Goal: Task Accomplishment & Management: Use online tool/utility

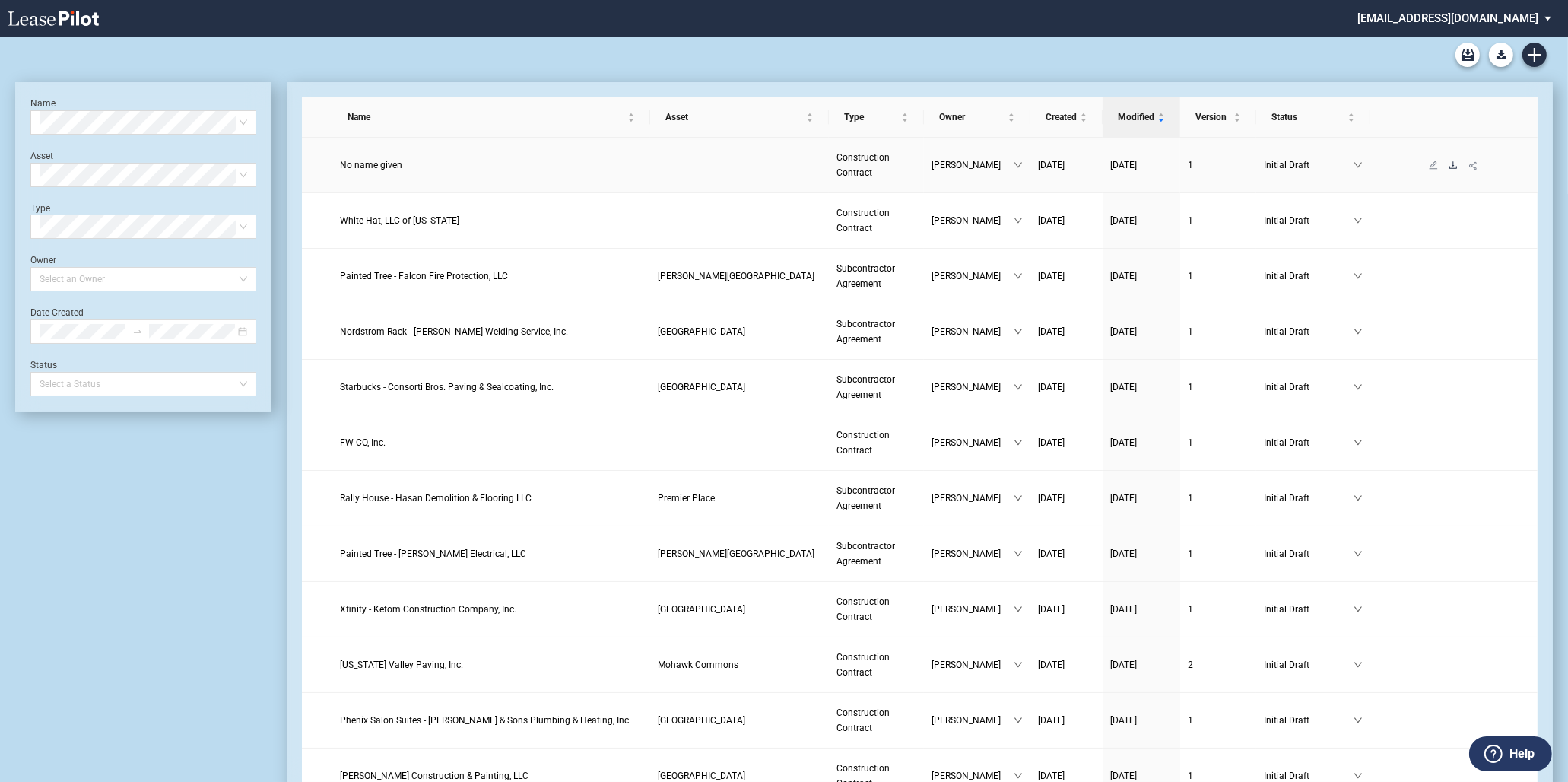
click at [1448, 165] on icon "download" at bounding box center [1453, 165] width 9 height 9
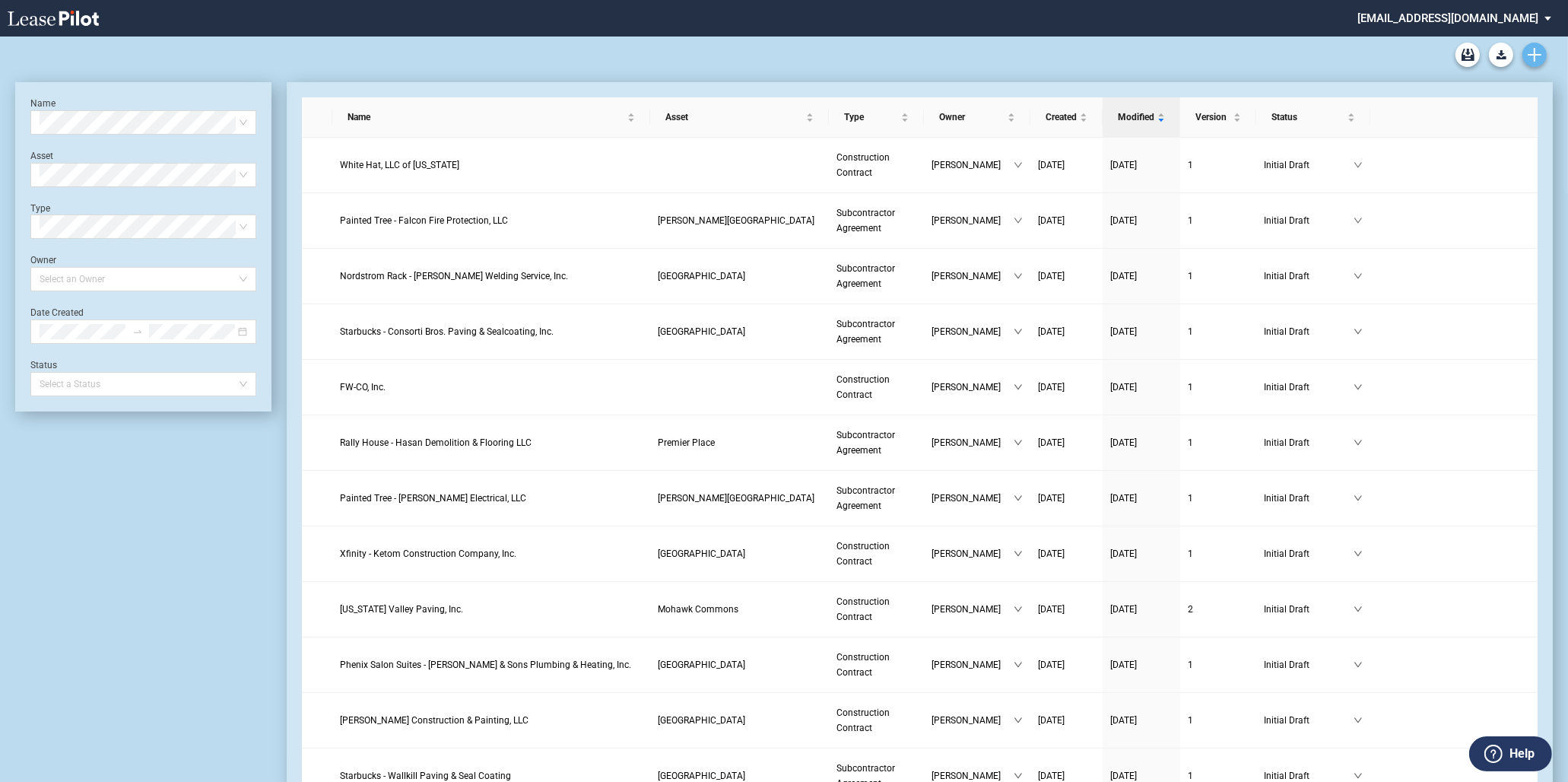
click at [1535, 56] on use "Create new document" at bounding box center [1535, 55] width 14 height 14
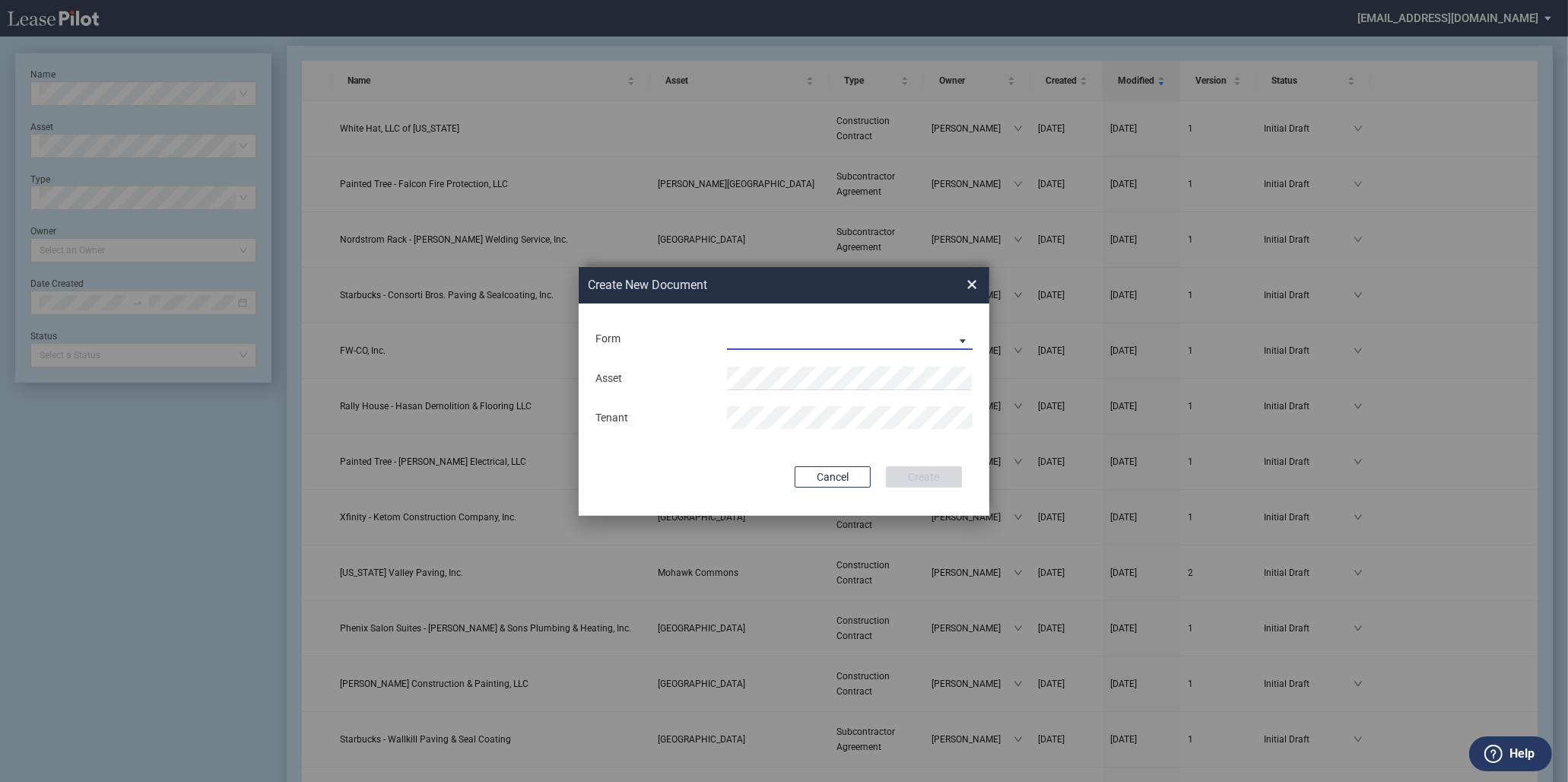
click at [738, 341] on md-select "Construction Contract Subcontractor Agreement" at bounding box center [849, 339] width 246 height 23
click at [780, 345] on div "Construction Contract" at bounding box center [787, 340] width 117 height 17
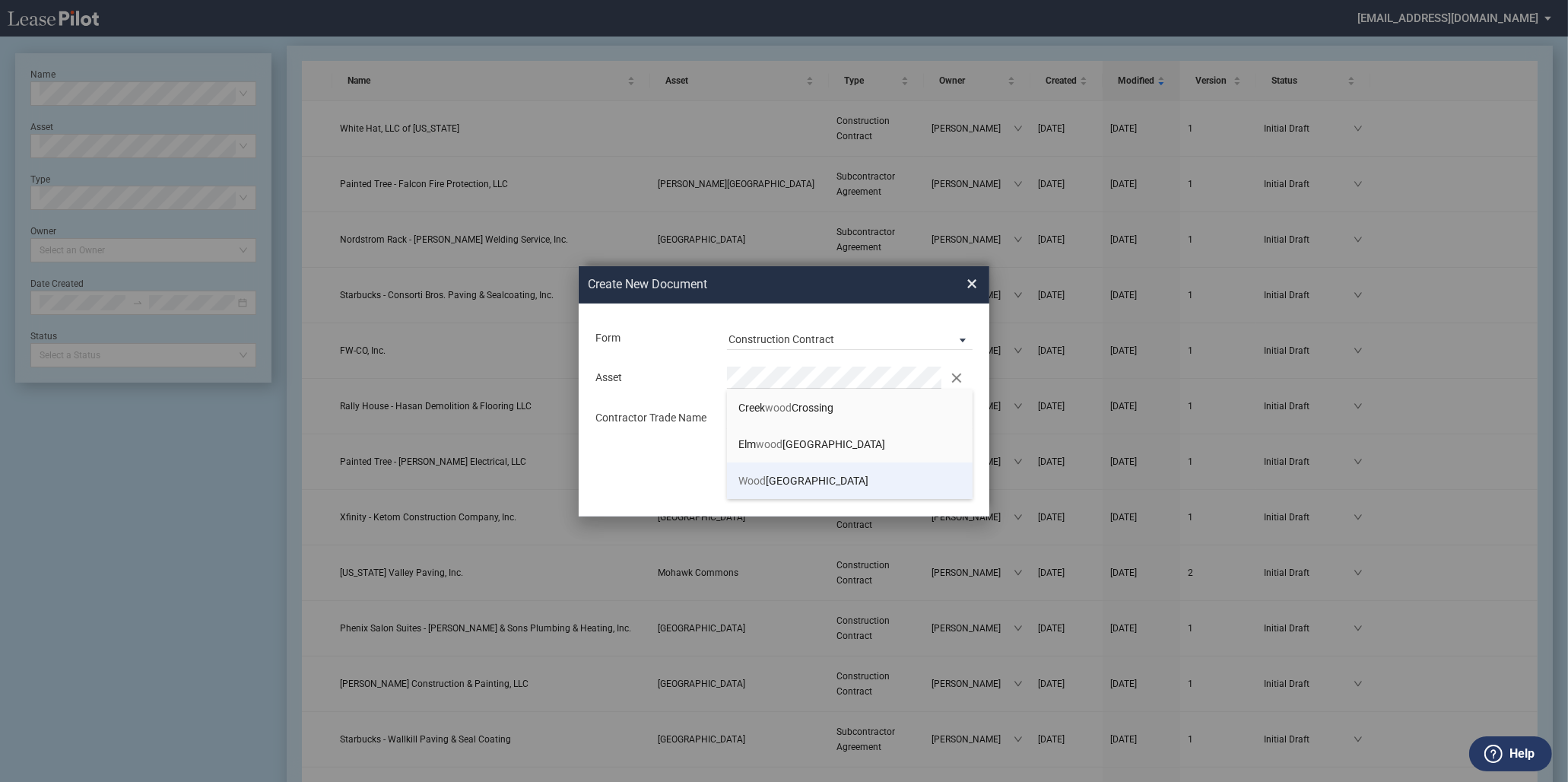
click at [817, 474] on span "Wood Ridge Plaza" at bounding box center [803, 480] width 130 height 12
click at [886, 467] on button "Create" at bounding box center [924, 477] width 76 height 21
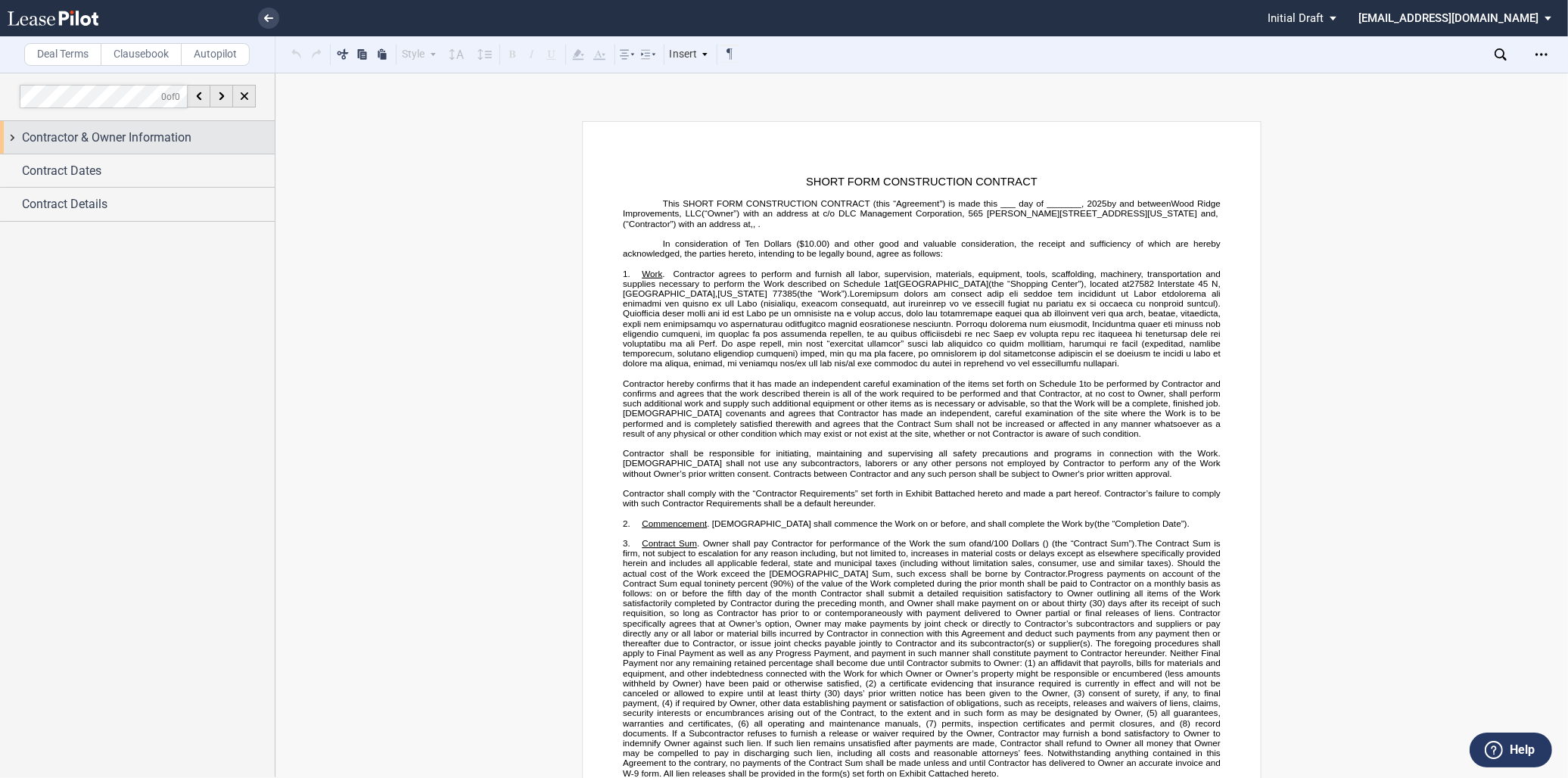
click at [147, 141] on span "Contractor & Owner Information" at bounding box center [107, 138] width 170 height 18
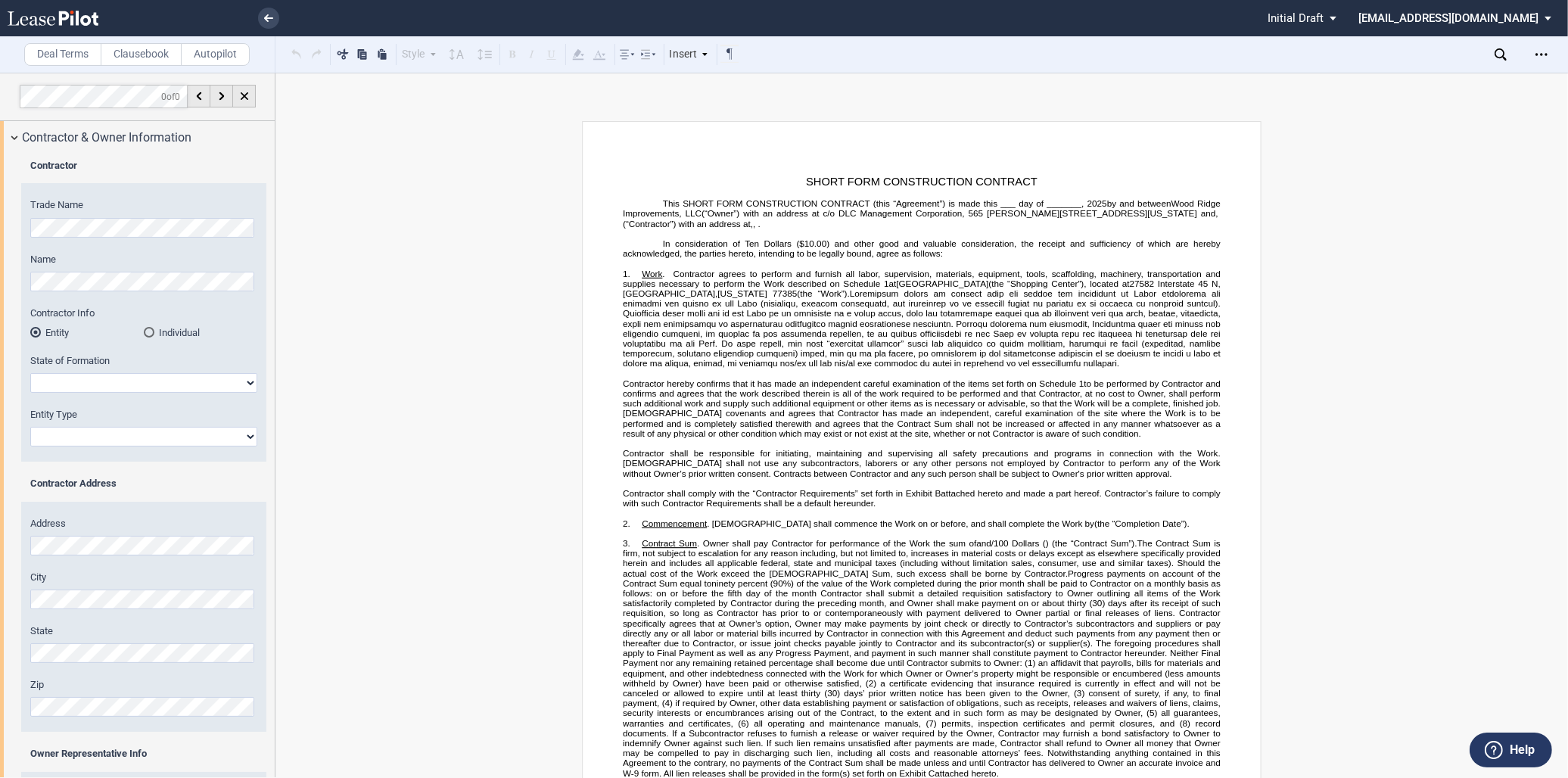
click at [0, 228] on html ".bocls-1{fill:#26354a;fill-rule:evenodd} Loading... × Pending... Pending... Ini…" at bounding box center [784, 389] width 1568 height 778
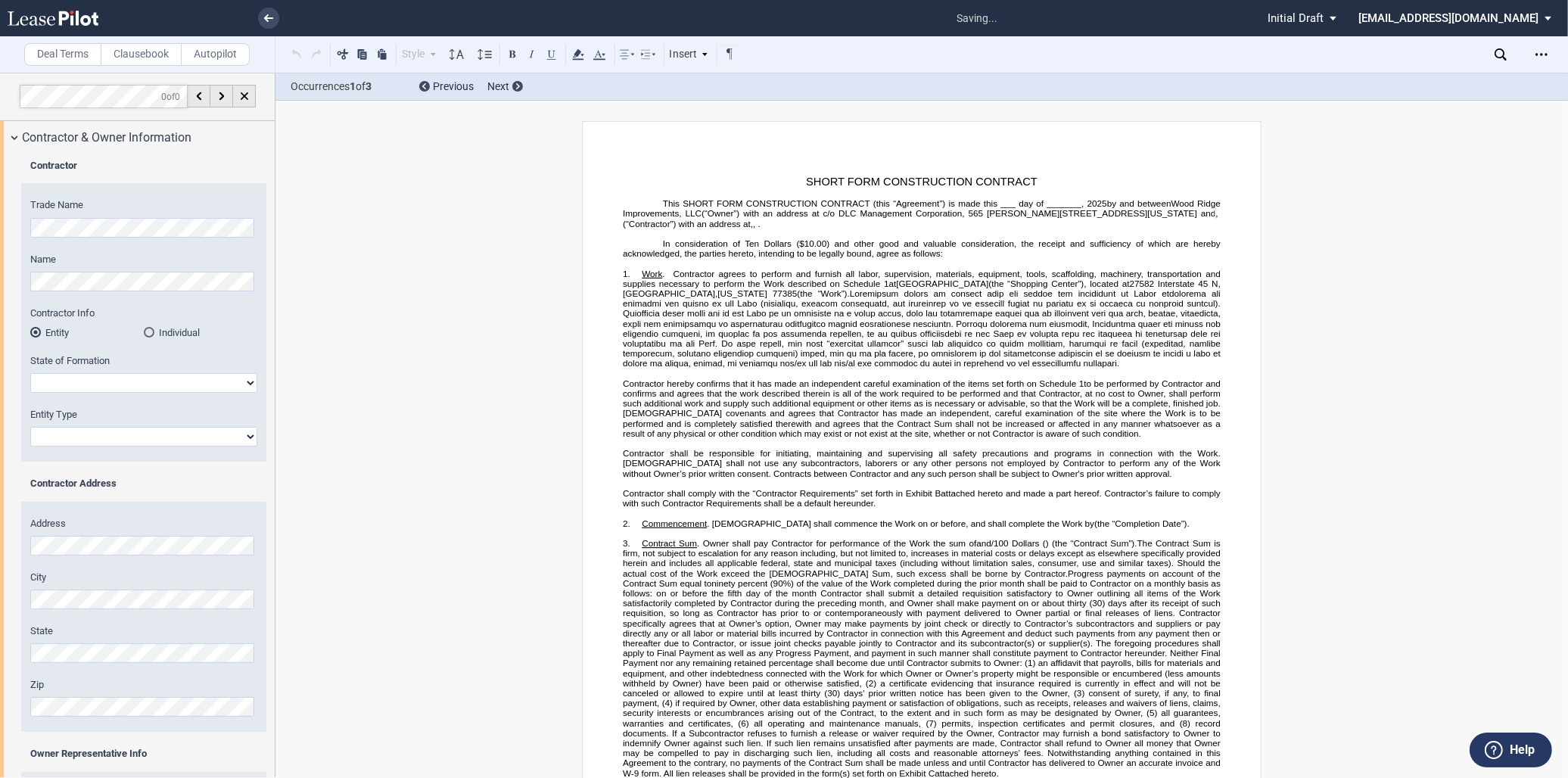
click at [105, 320] on label "Contractor Info" at bounding box center [144, 314] width 227 height 14
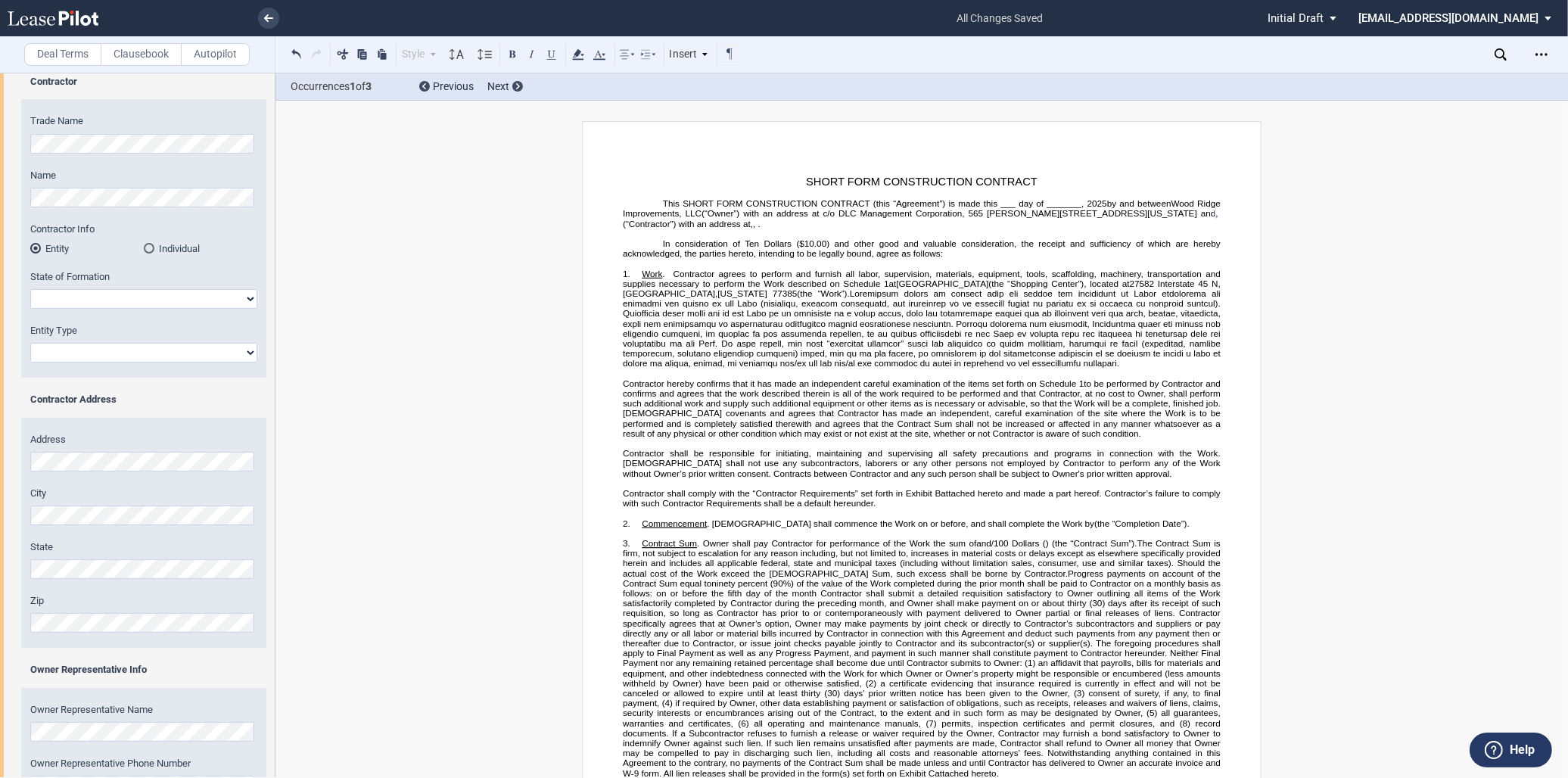
click at [137, 299] on select "Alabama Alaska Arizona Arkansas California Colorado Connecticut Delaware Distri…" at bounding box center [144, 299] width 227 height 20
select select "Texas"
click at [30, 289] on select "Alabama Alaska Arizona Arkansas California Colorado Connecticut Delaware Distri…" at bounding box center [144, 299] width 227 height 20
click at [83, 352] on select "Corporation Limited Liability Company General Partnership Limited Partnership O…" at bounding box center [144, 353] width 227 height 20
select select "Corporation"
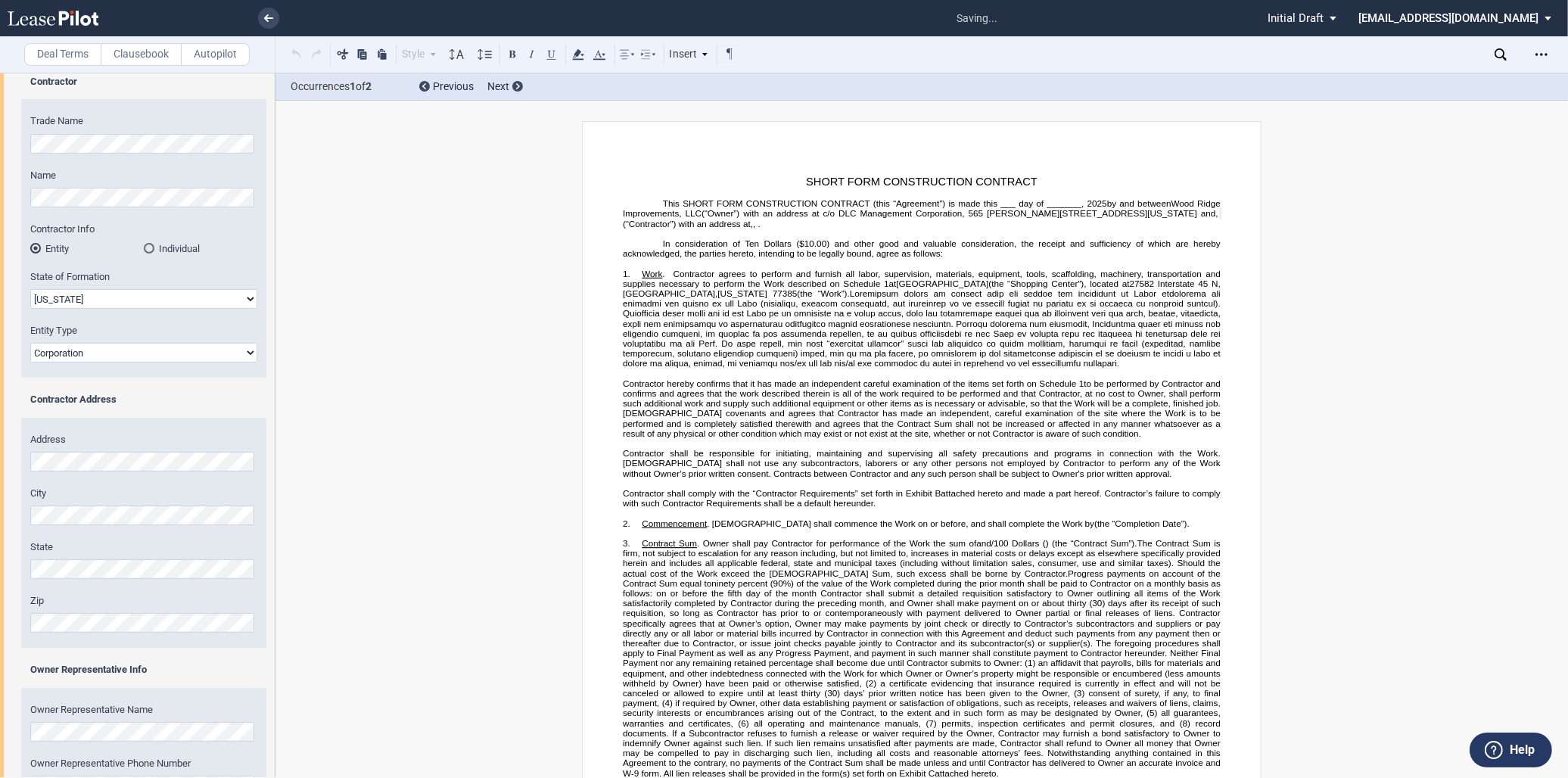
click at [30, 343] on select "Corporation Limited Liability Company General Partnership Limited Partnership O…" at bounding box center [144, 353] width 227 height 20
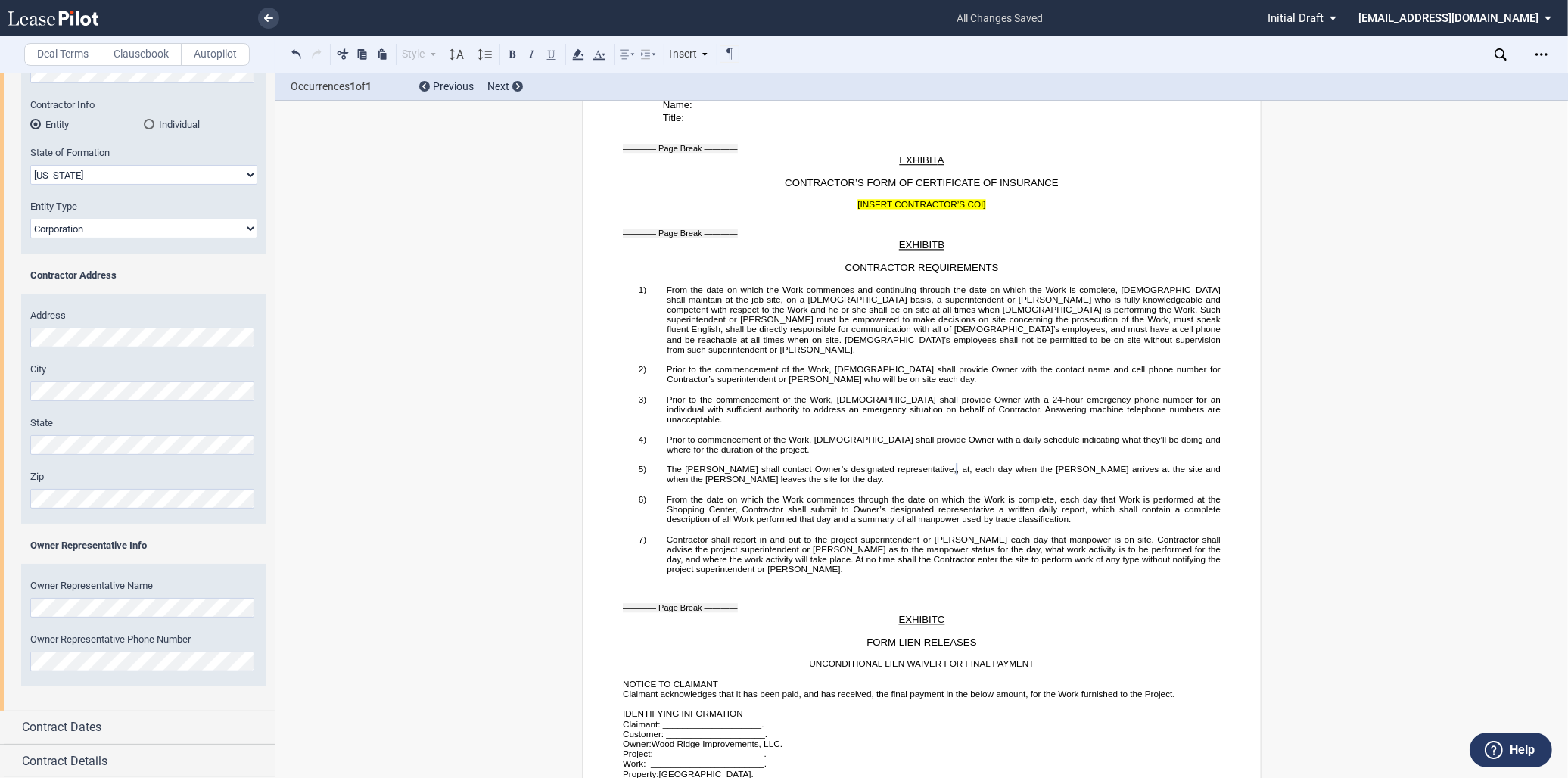
scroll to position [3170, 0]
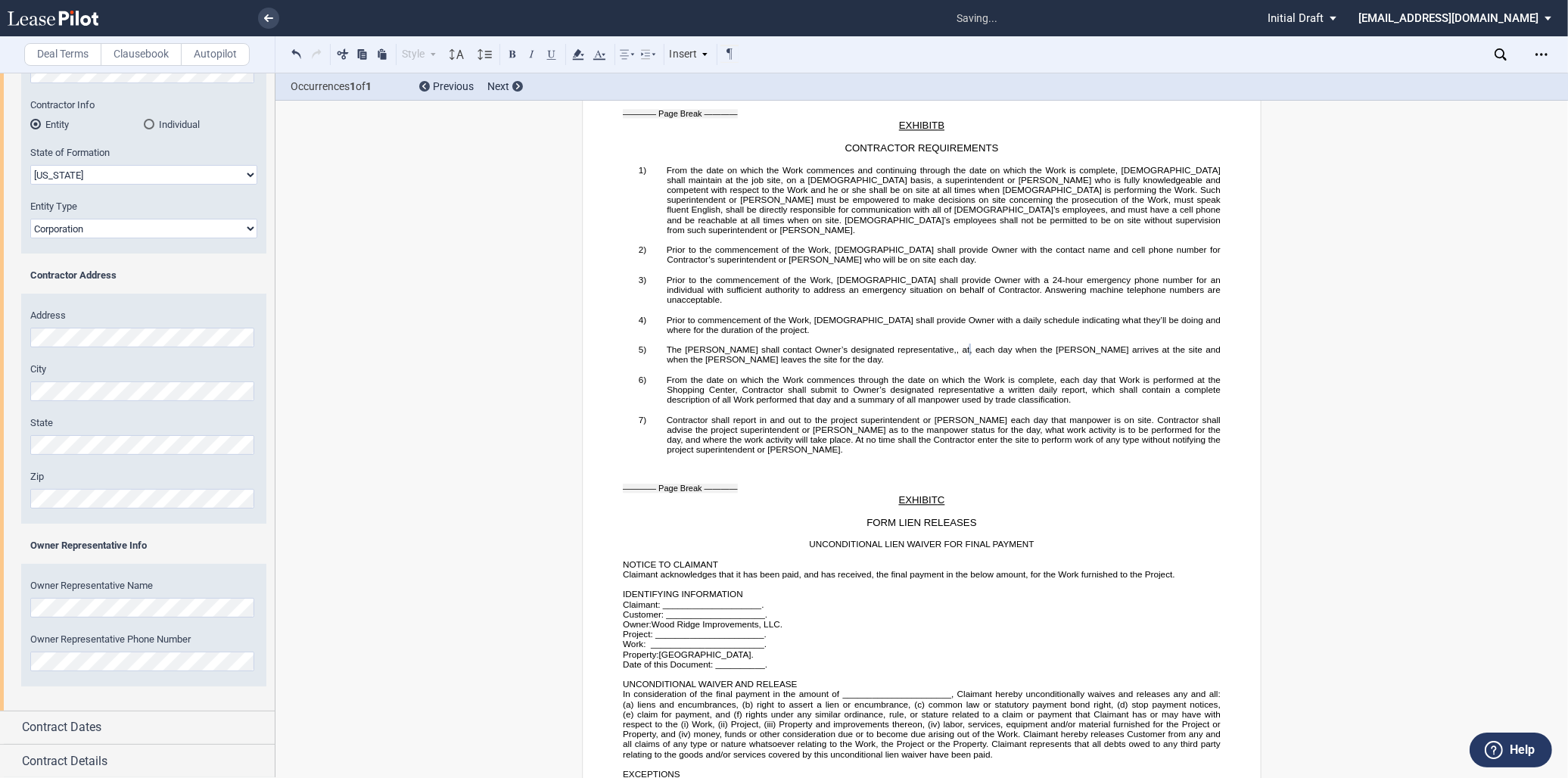
click at [125, 683] on div "Owner Representative Name Owner Representative Phone Number" at bounding box center [144, 633] width 245 height 108
click at [127, 732] on div "Contract Dates" at bounding box center [148, 727] width 253 height 18
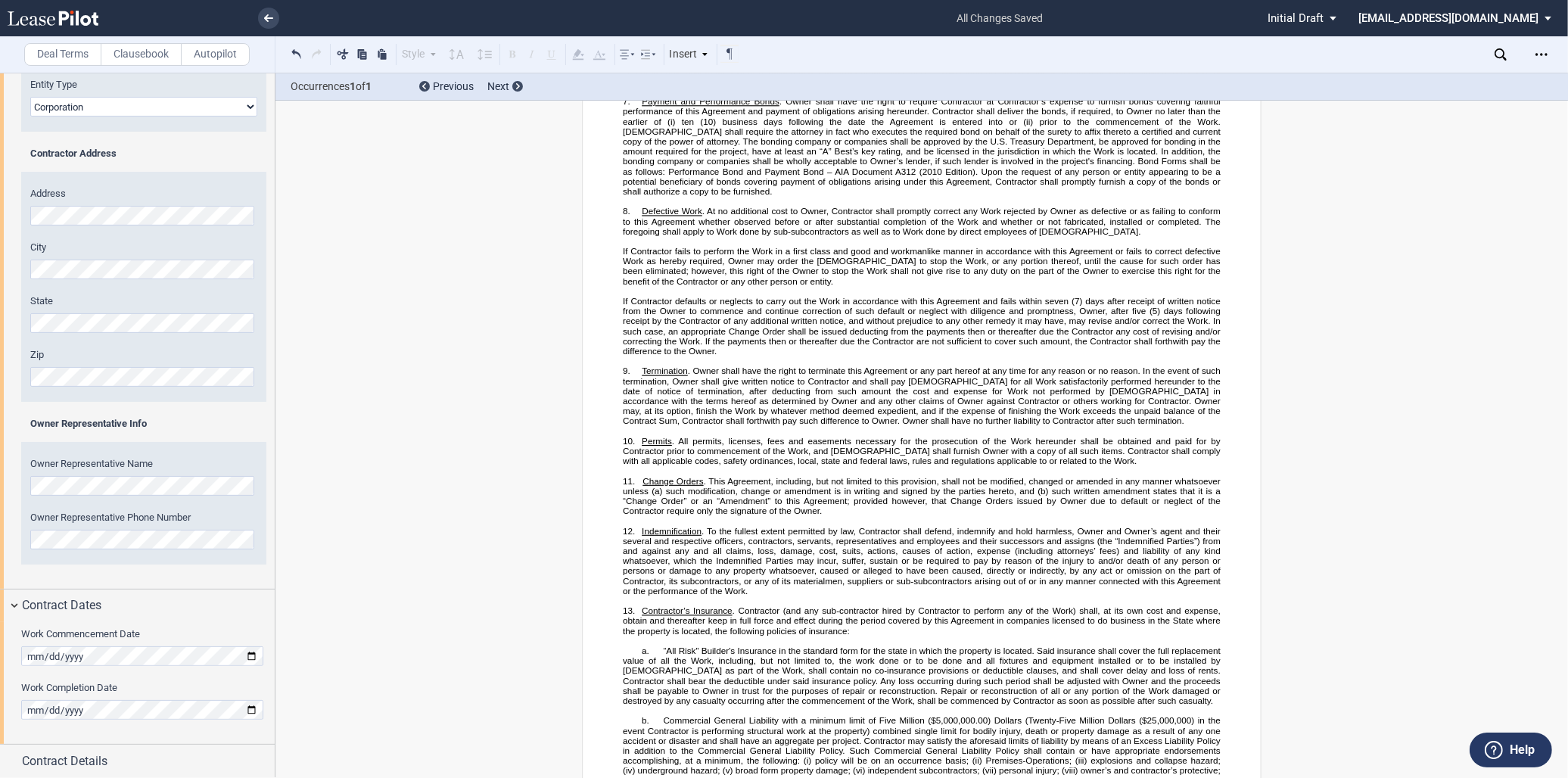
scroll to position [152, 0]
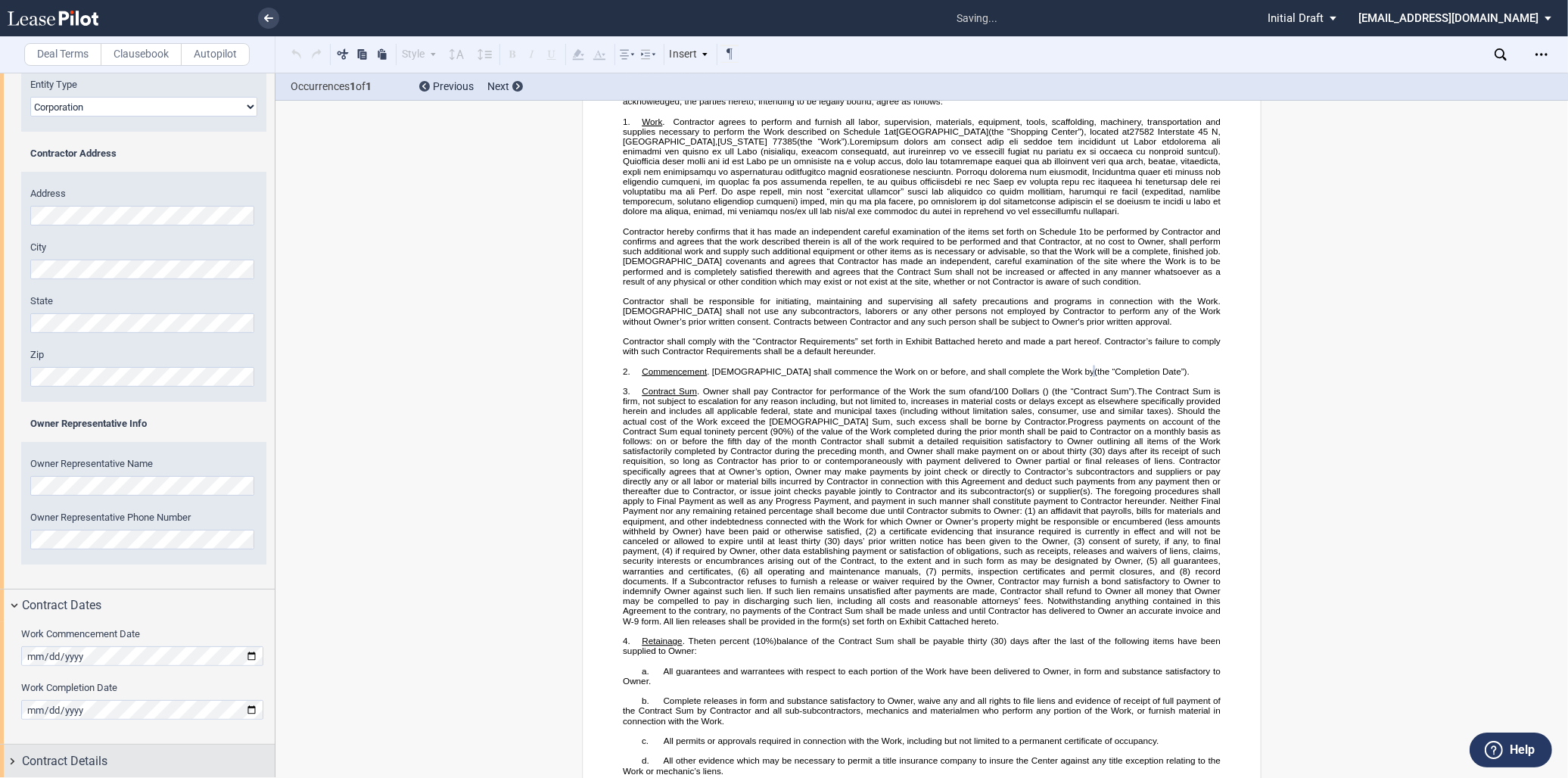
click at [86, 758] on span "Contract Details" at bounding box center [64, 761] width 86 height 18
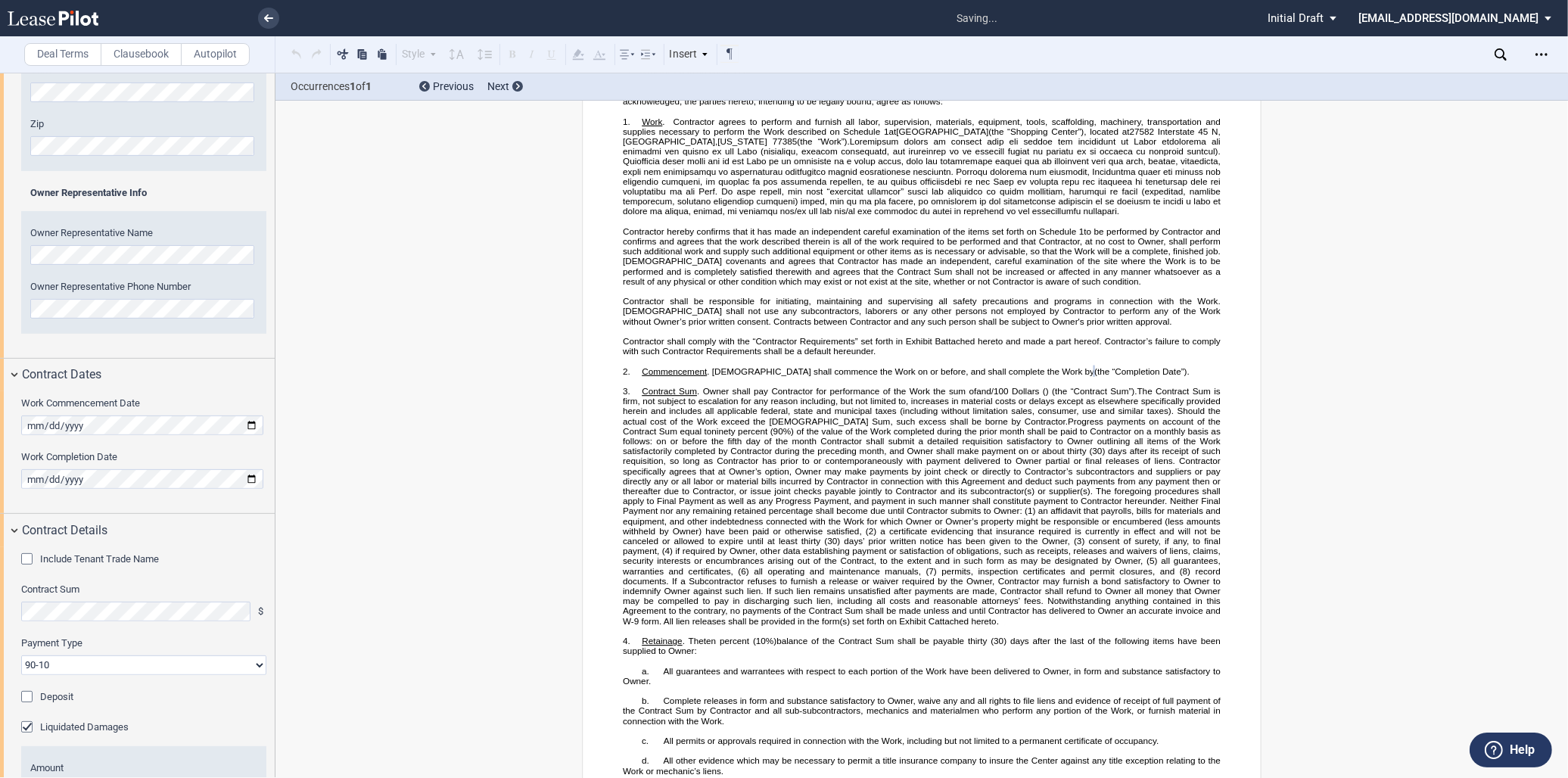
scroll to position [603, 0]
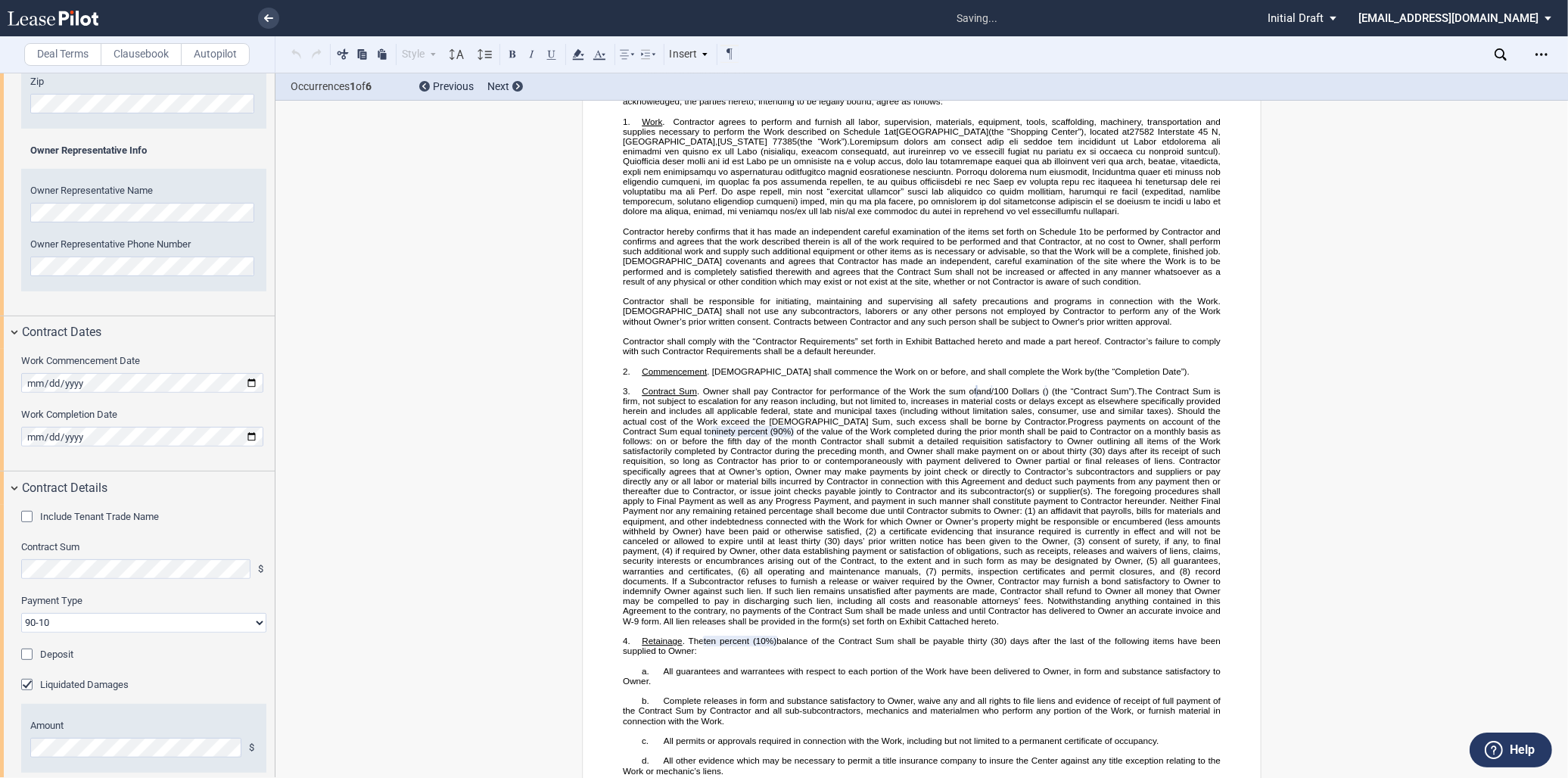
click at [187, 540] on label "Contract Sum" at bounding box center [144, 547] width 245 height 14
click at [82, 626] on select "90-10 30-30-30-10 100 Upon Completion" at bounding box center [144, 623] width 245 height 20
click at [21, 613] on select "90-10 30-30-30-10 100 Upon Completion" at bounding box center [144, 623] width 245 height 20
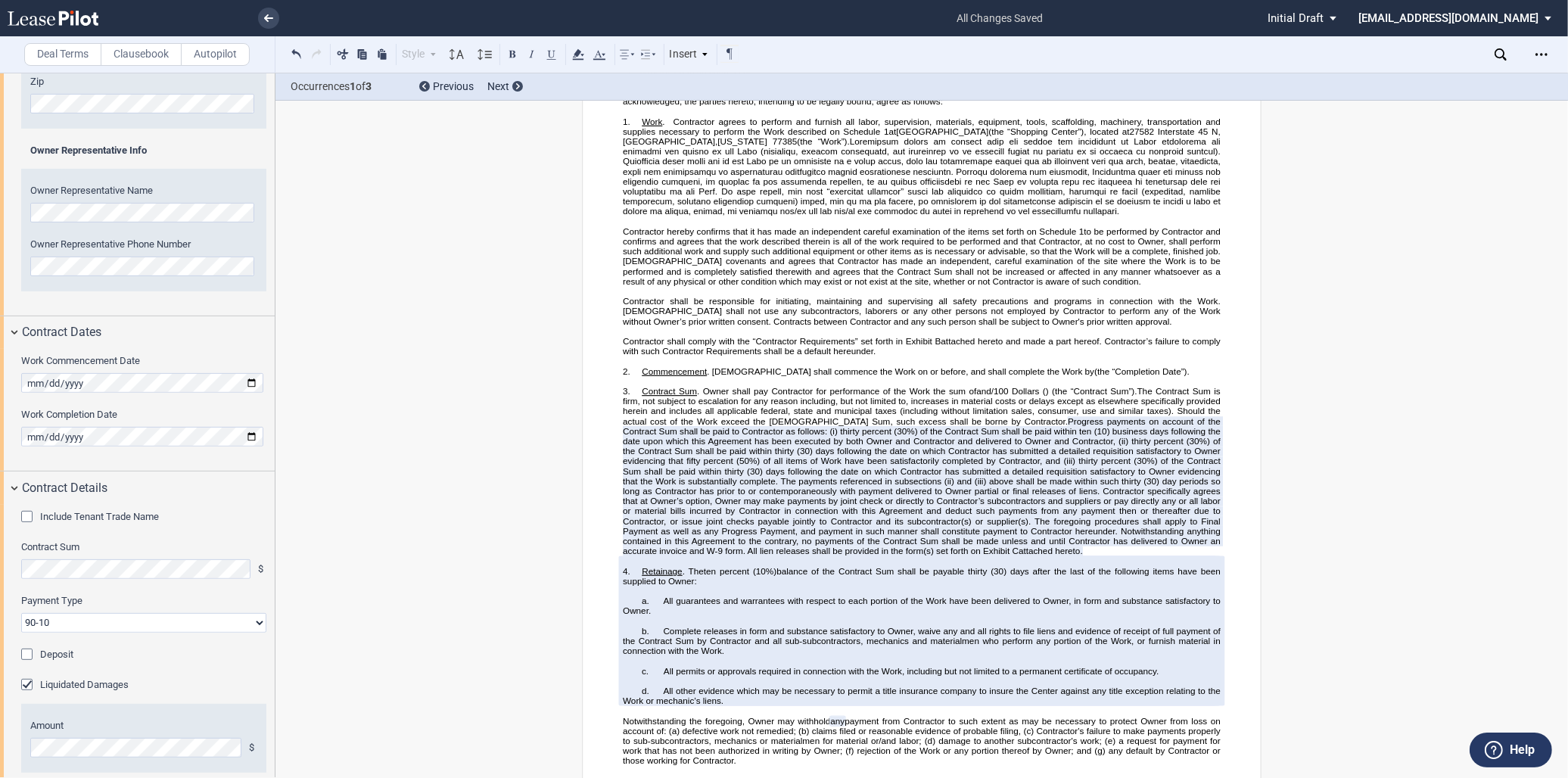
click at [142, 626] on select "90-10 30-30-30-10 100 Upon Completion" at bounding box center [144, 623] width 245 height 20
select select "100 Upon Completion"
click at [21, 613] on select "90-10 30-30-30-10 100 Upon Completion" at bounding box center [144, 623] width 245 height 20
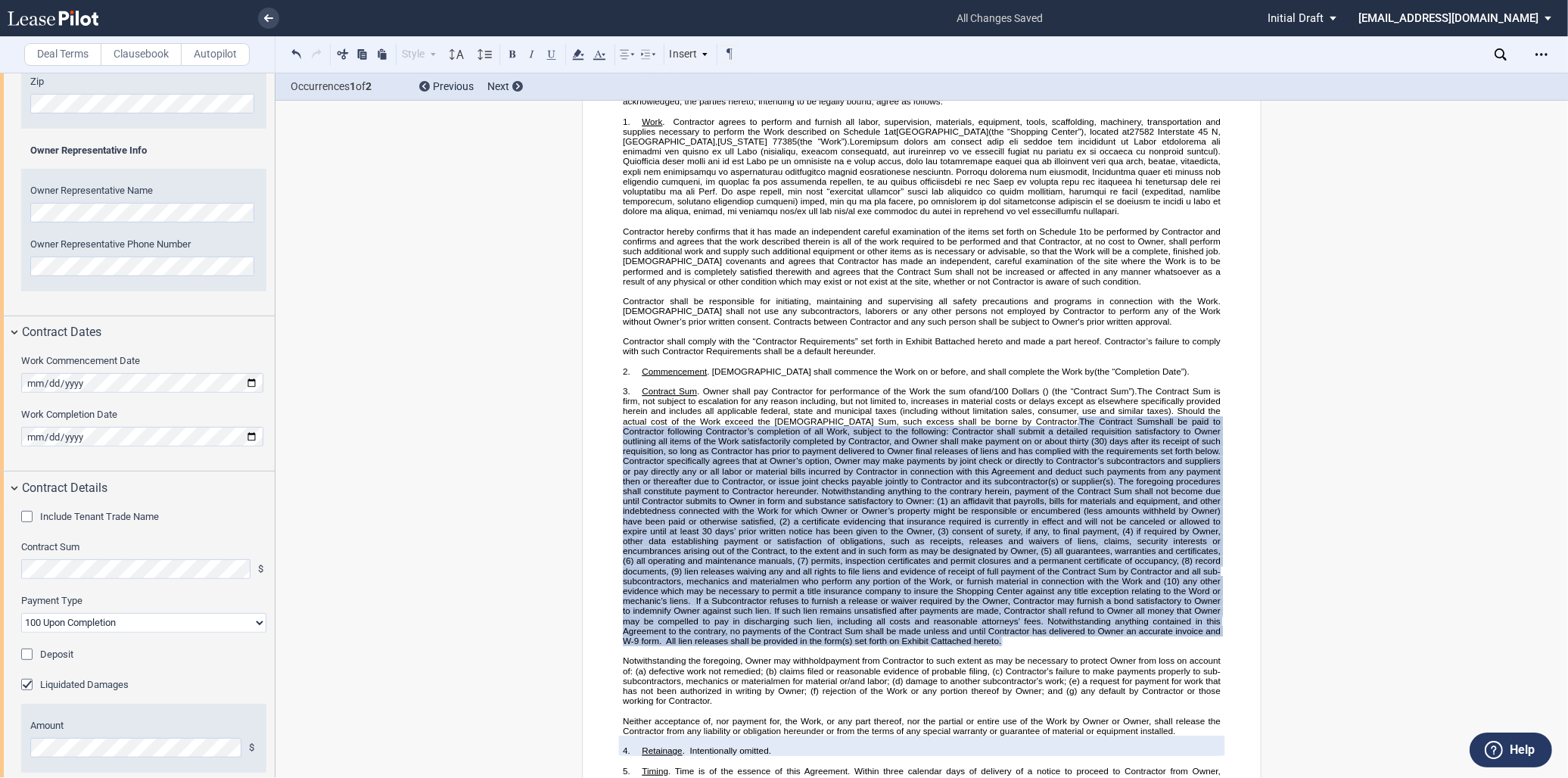
click at [24, 684] on div "Liquidated Damages" at bounding box center [29, 686] width 15 height 15
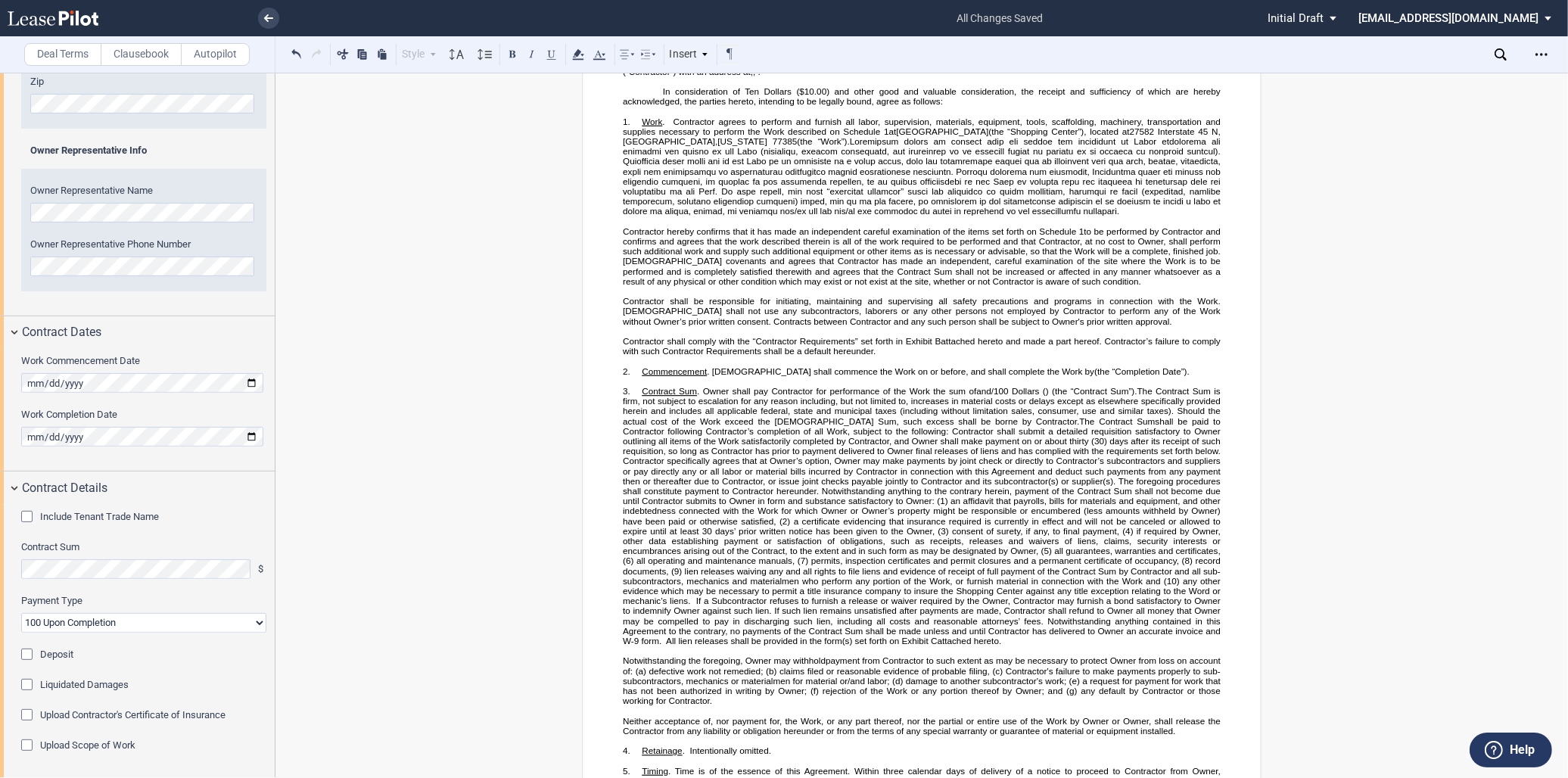
click at [61, 744] on label "Upload Scope of Work" at bounding box center [88, 745] width 95 height 14
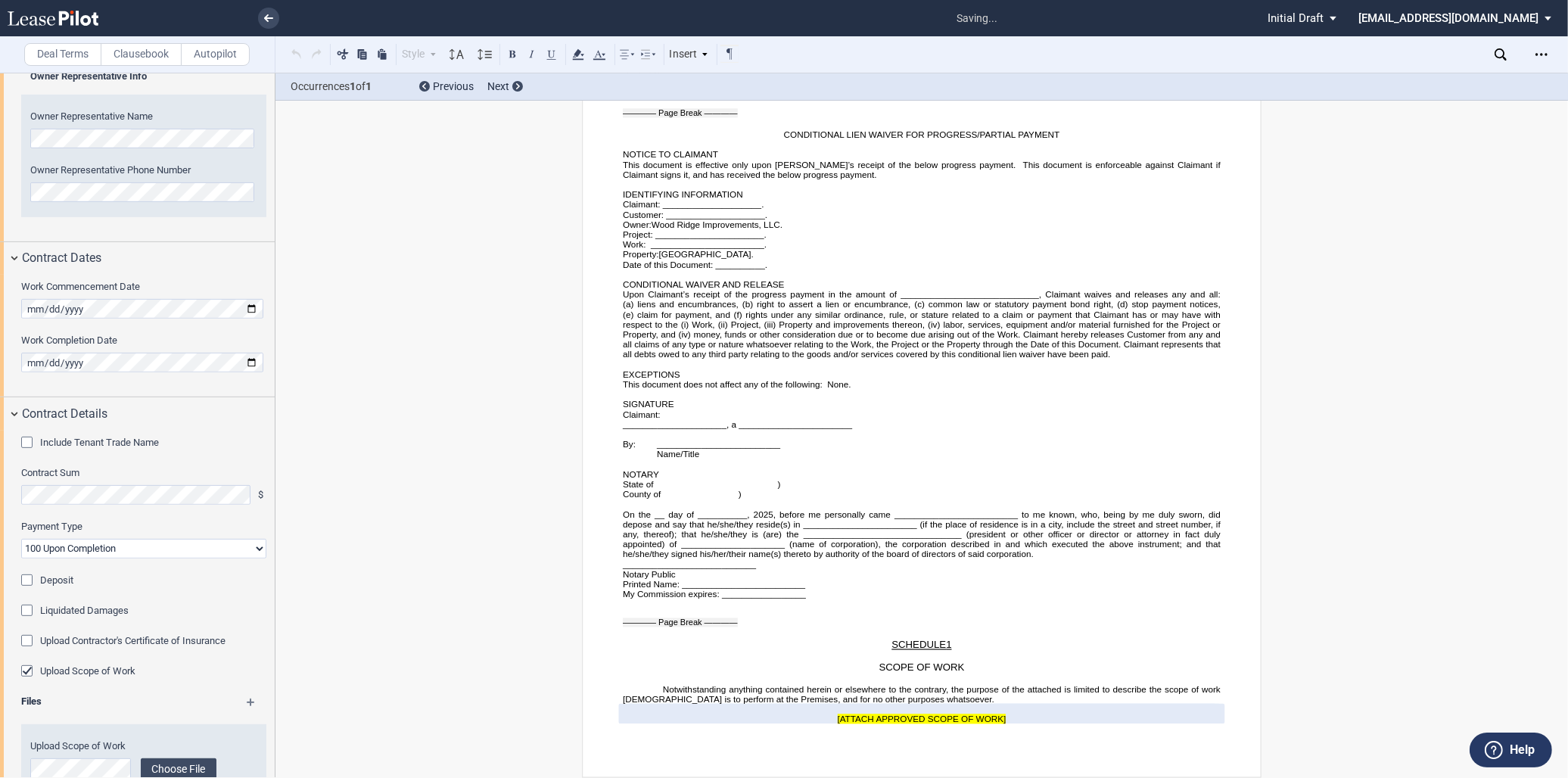
scroll to position [737, 0]
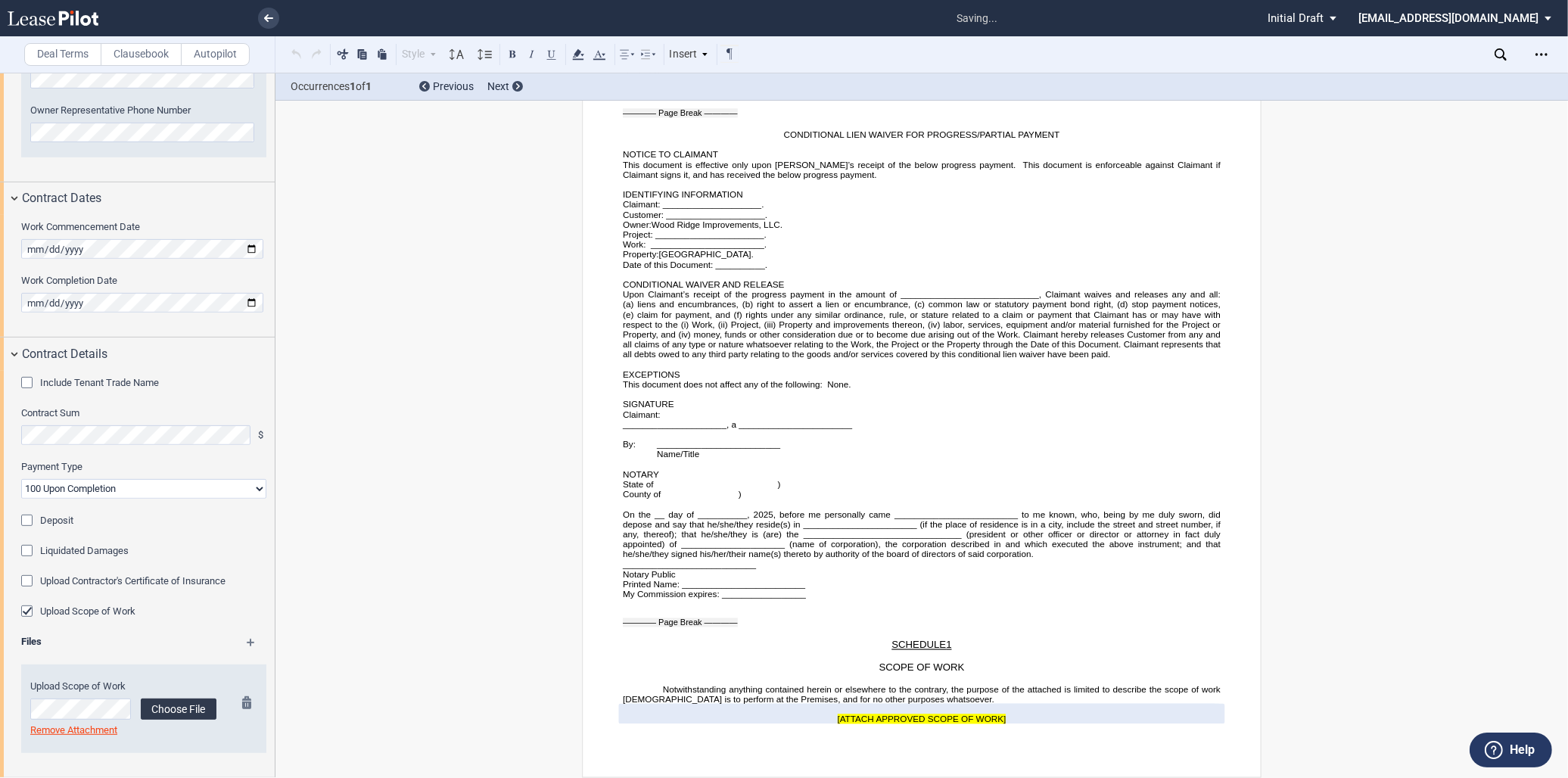
click at [171, 713] on label "Choose File" at bounding box center [179, 709] width 76 height 21
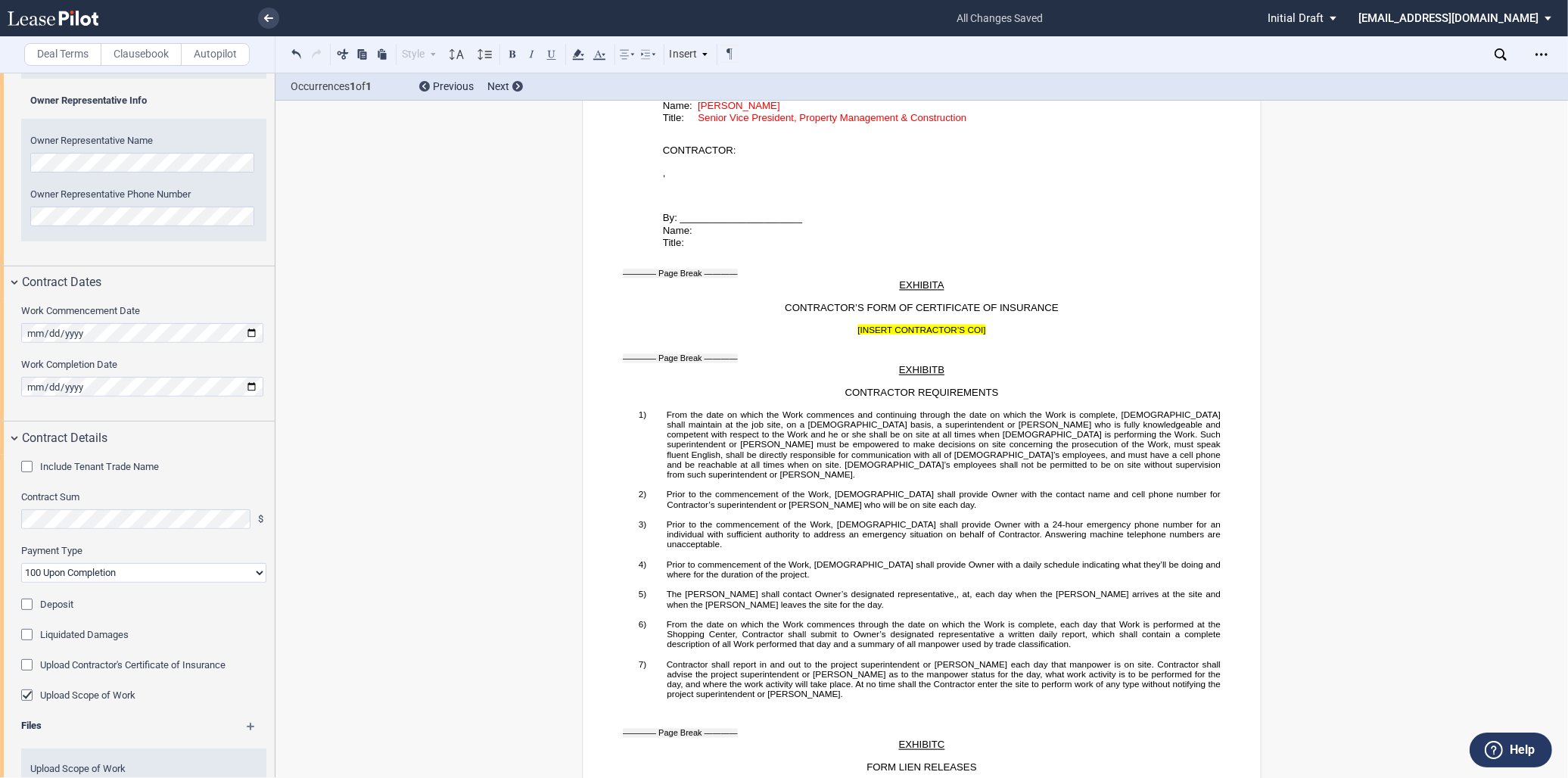
scroll to position [2774, 0]
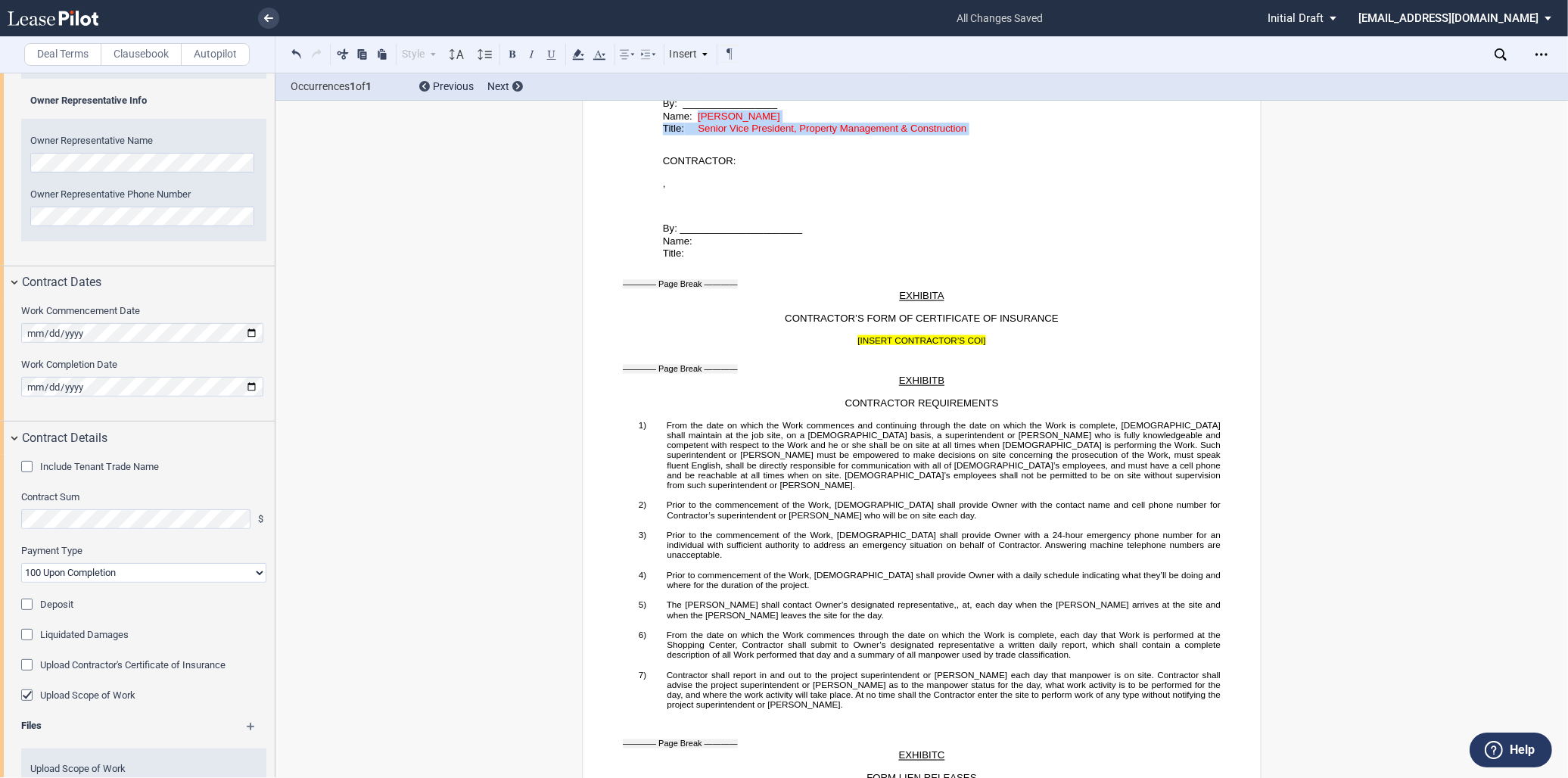
drag, startPoint x: 695, startPoint y: 171, endPoint x: 982, endPoint y: 186, distance: 287.4
click at [982, 186] on div "SHORT FORM CONSTRUCTION CONTRACT ﻿ This SHORT FORM CONSTRUCTION CONTRACT (this …" at bounding box center [921, 283] width 598 height 5766
click at [602, 55] on use at bounding box center [599, 55] width 12 height 10
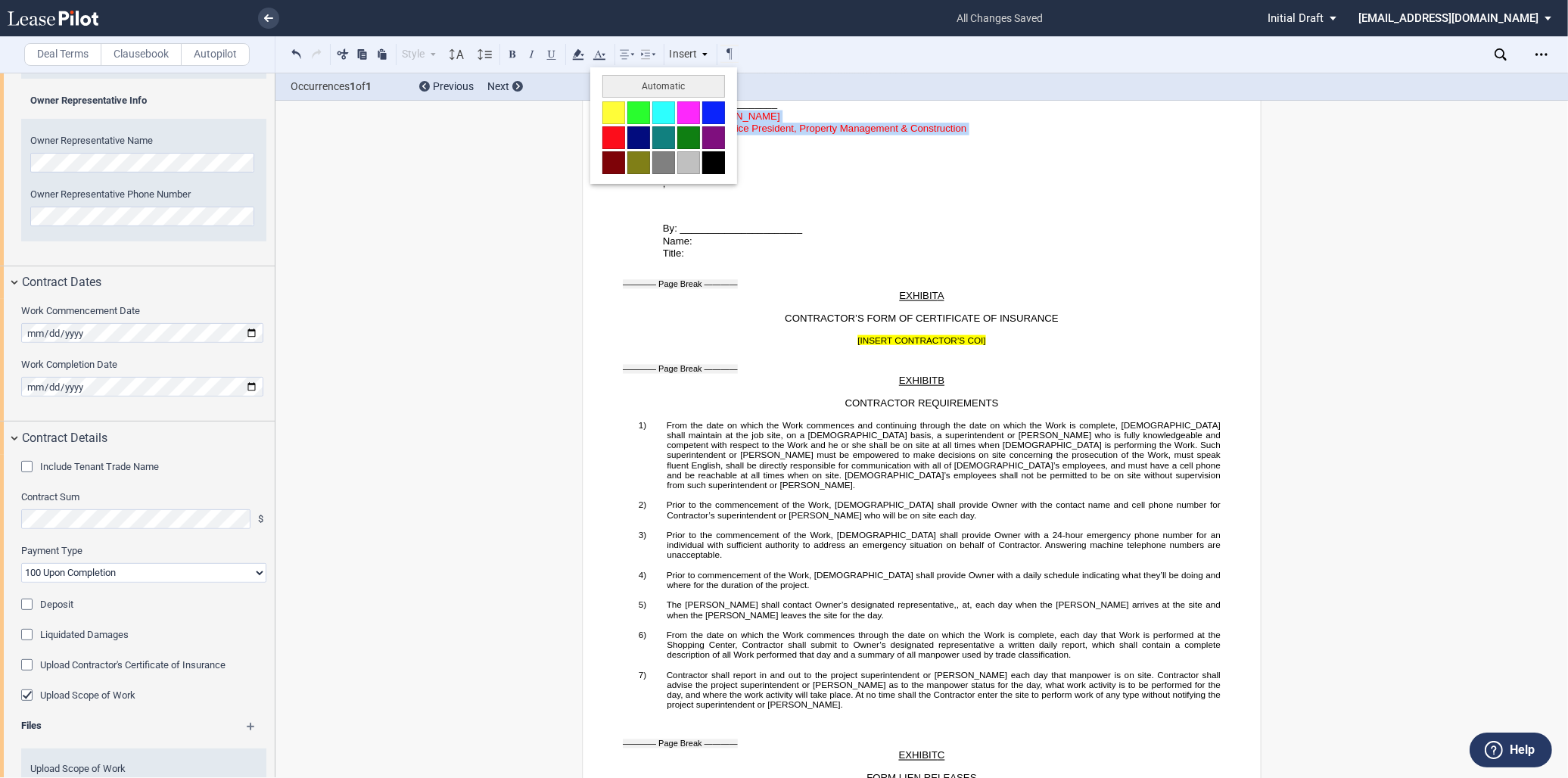
click at [704, 157] on button at bounding box center [714, 163] width 23 height 23
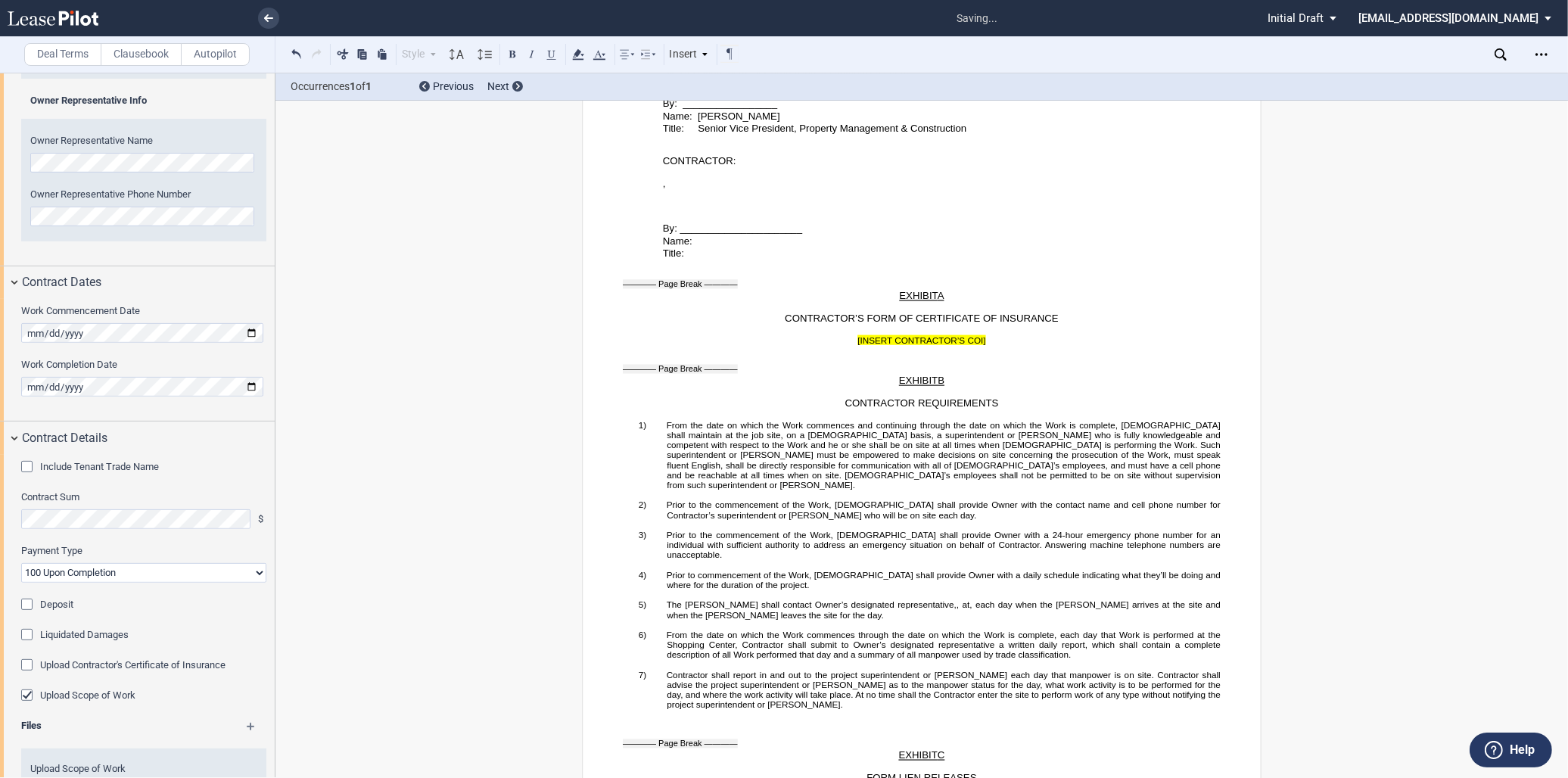
click at [898, 111] on p "By: _________________" at bounding box center [942, 105] width 558 height 13
click at [1531, 58] on div "Open Lease options menu" at bounding box center [1541, 55] width 24 height 24
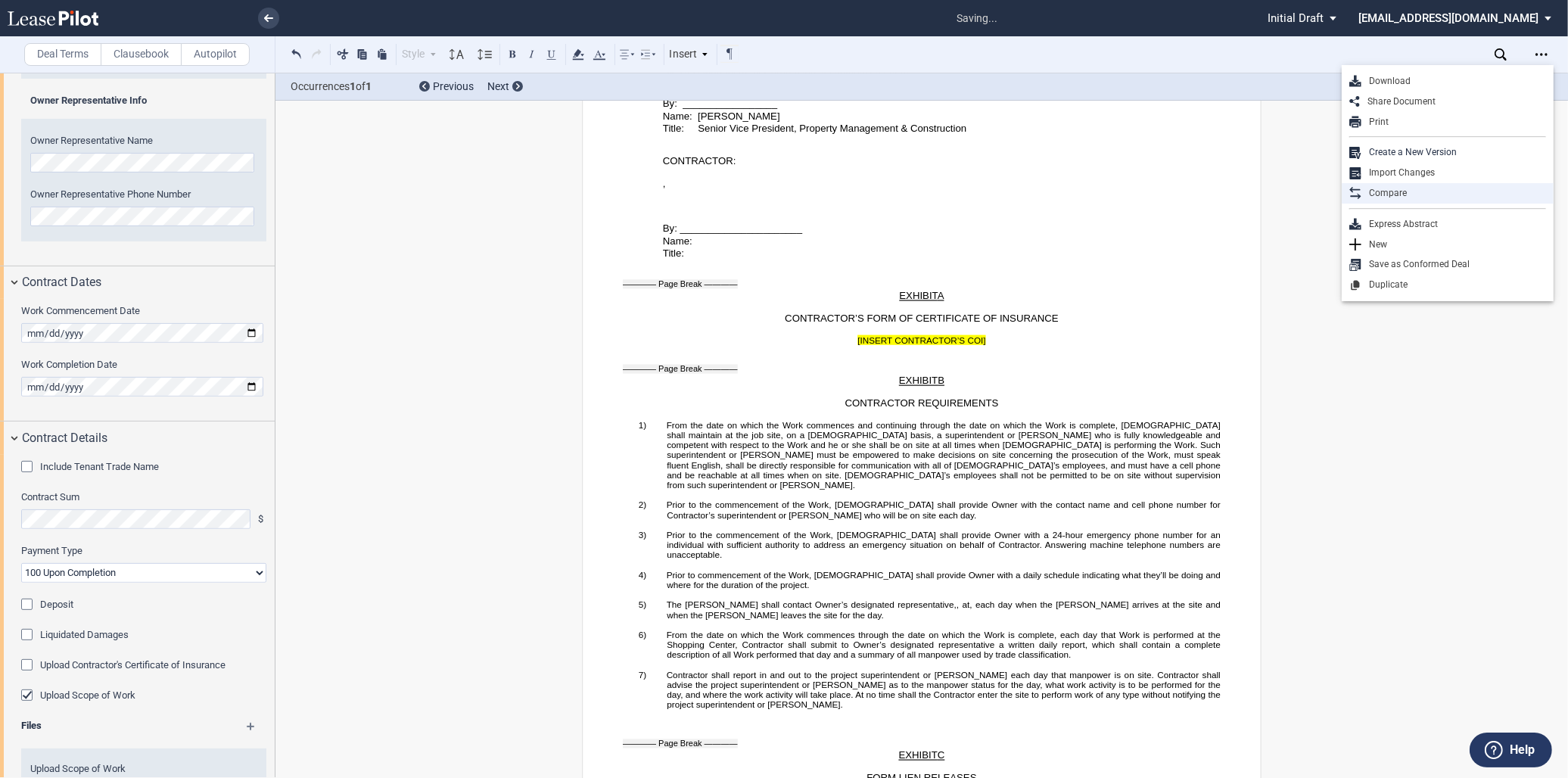
click at [1388, 190] on div "Compare" at bounding box center [1454, 193] width 185 height 13
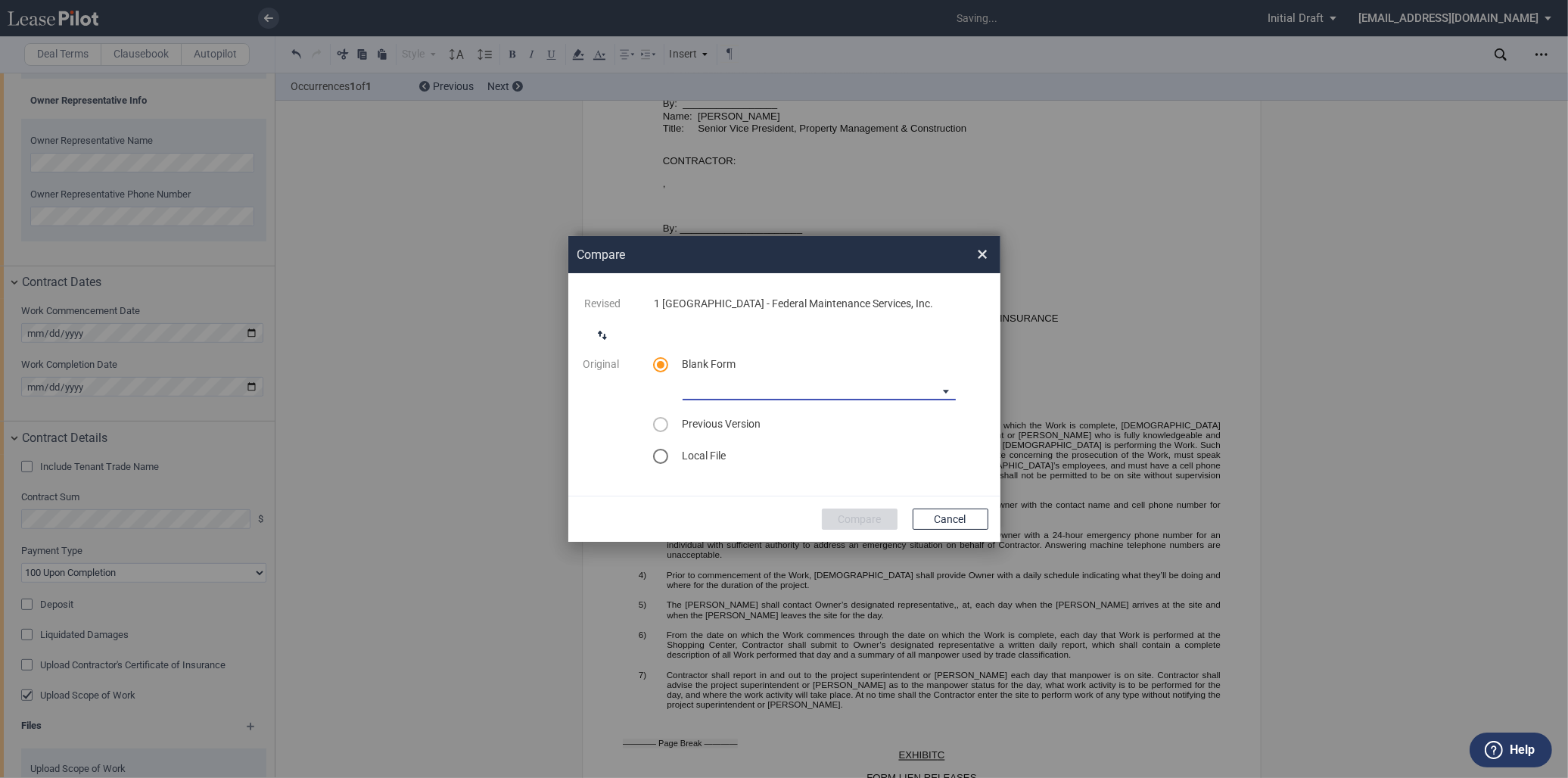
click at [836, 381] on md-select "90-10 Payment Blank Form (Construction Contract) 30-30-30-10 Payment Blank Form…" at bounding box center [819, 389] width 273 height 23
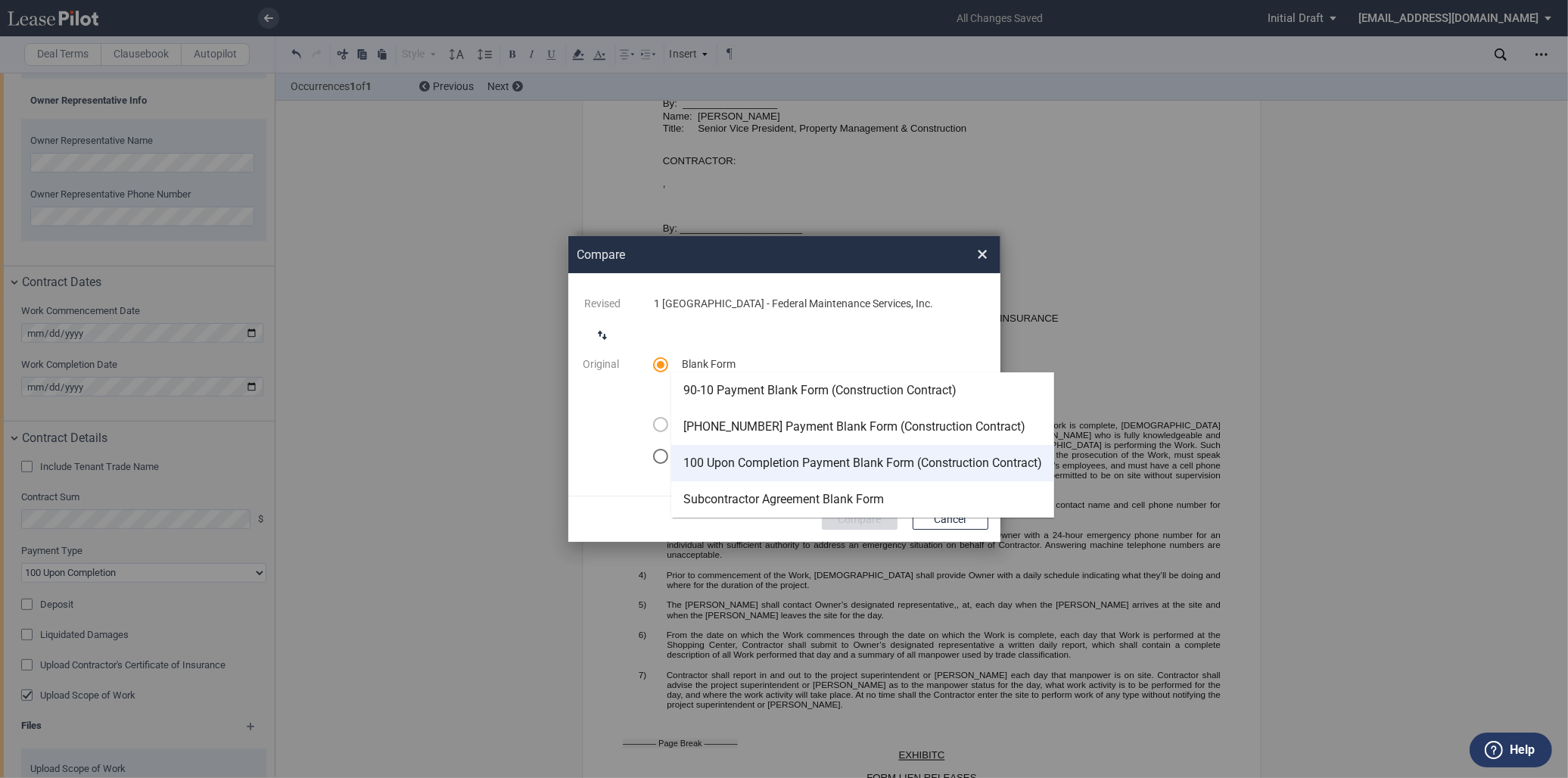
click at [815, 451] on md-option "100 Upon Completion Payment Blank Form (Construction Contract)" at bounding box center [862, 463] width 383 height 36
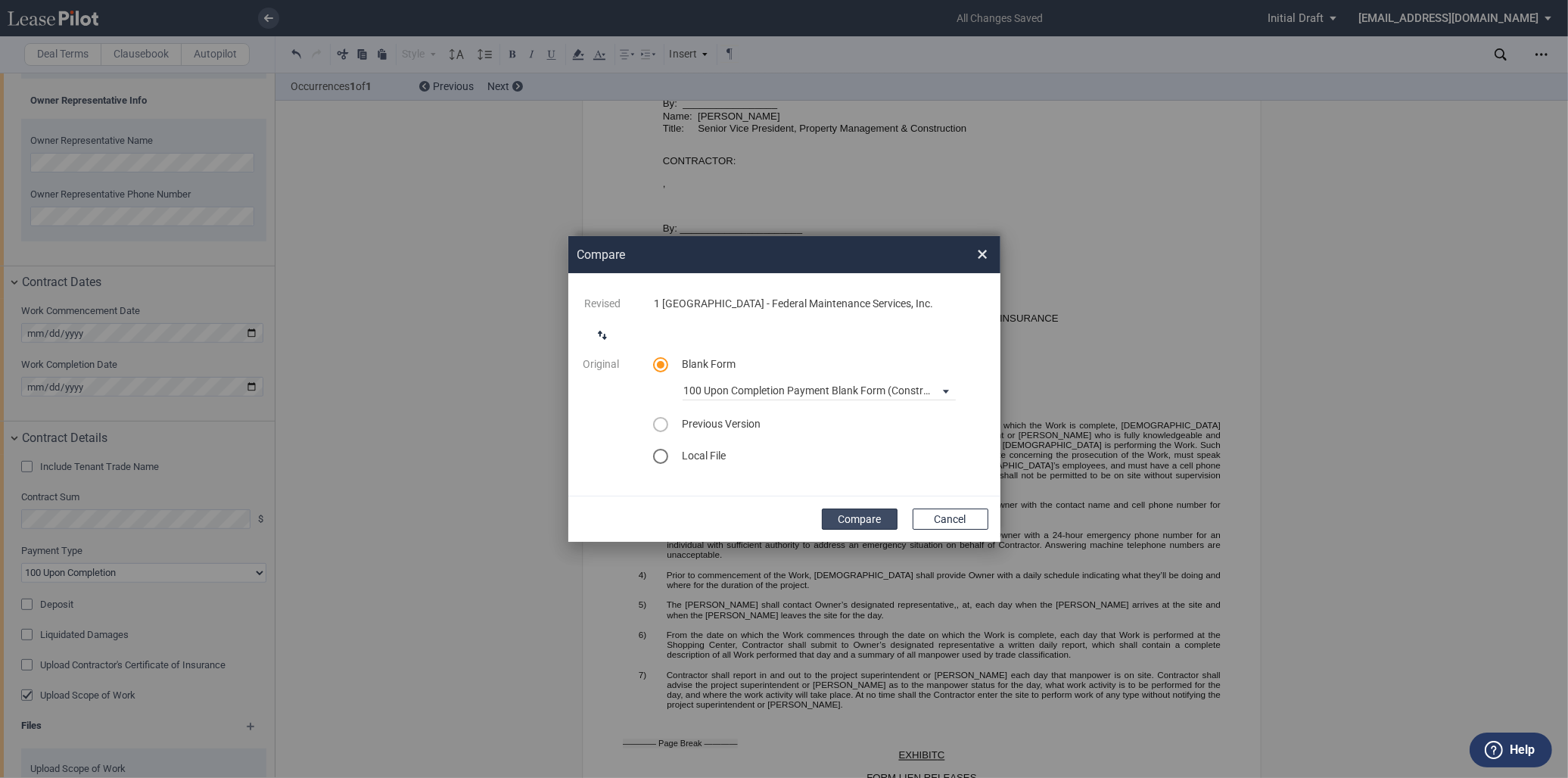
click at [846, 511] on button "Compare" at bounding box center [860, 519] width 76 height 21
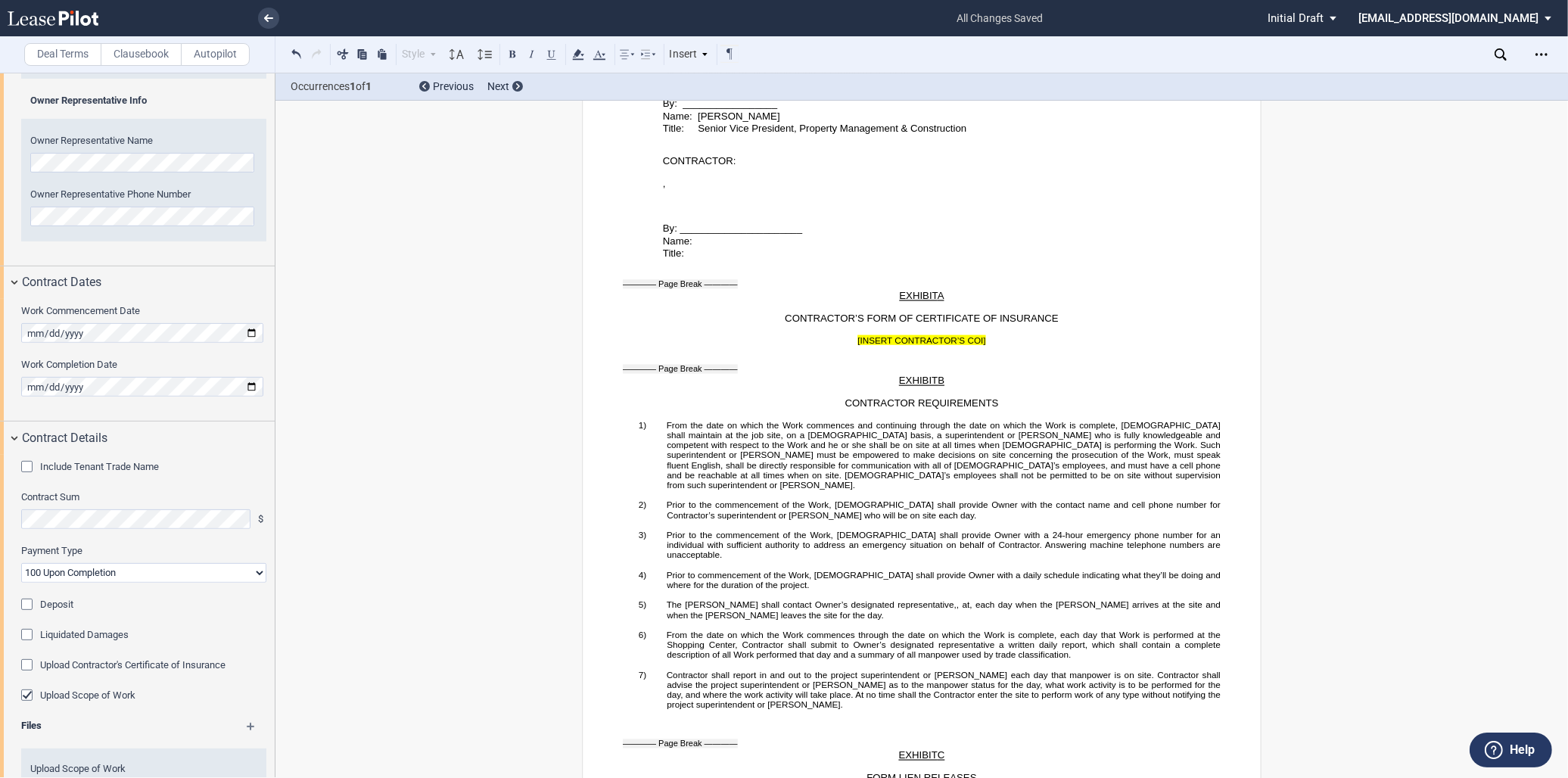
click at [1492, 133] on div "SHORT FORM CONSTRUCTION CONTRACT ﻿ This SHORT FORM CONSTRUCTION CONTRACT (this …" at bounding box center [922, 16] width 1292 height 5340
click at [1541, 61] on div "Open Lease options menu" at bounding box center [1541, 55] width 24 height 24
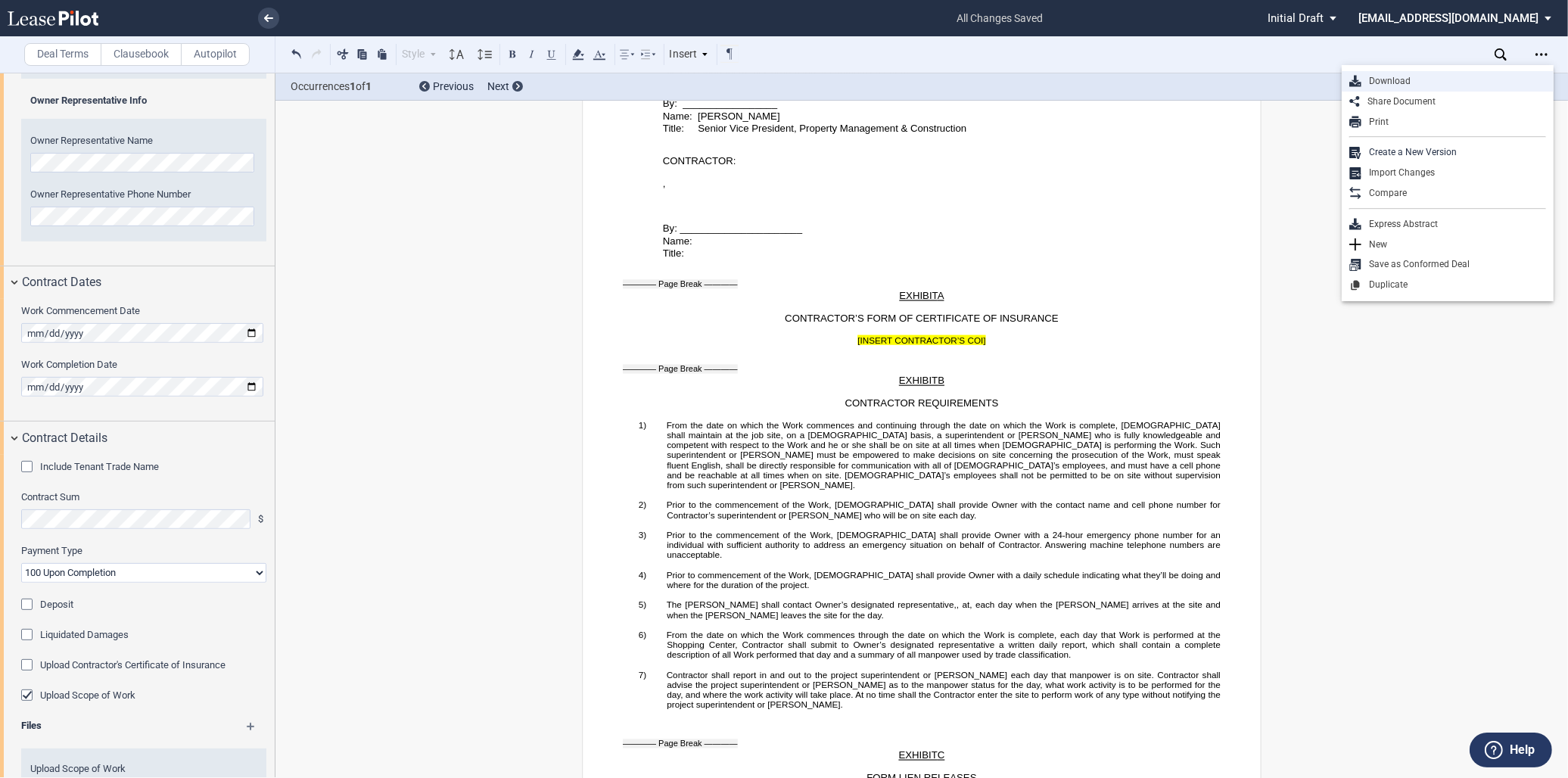
click at [1383, 73] on div "Download" at bounding box center [1448, 81] width 212 height 20
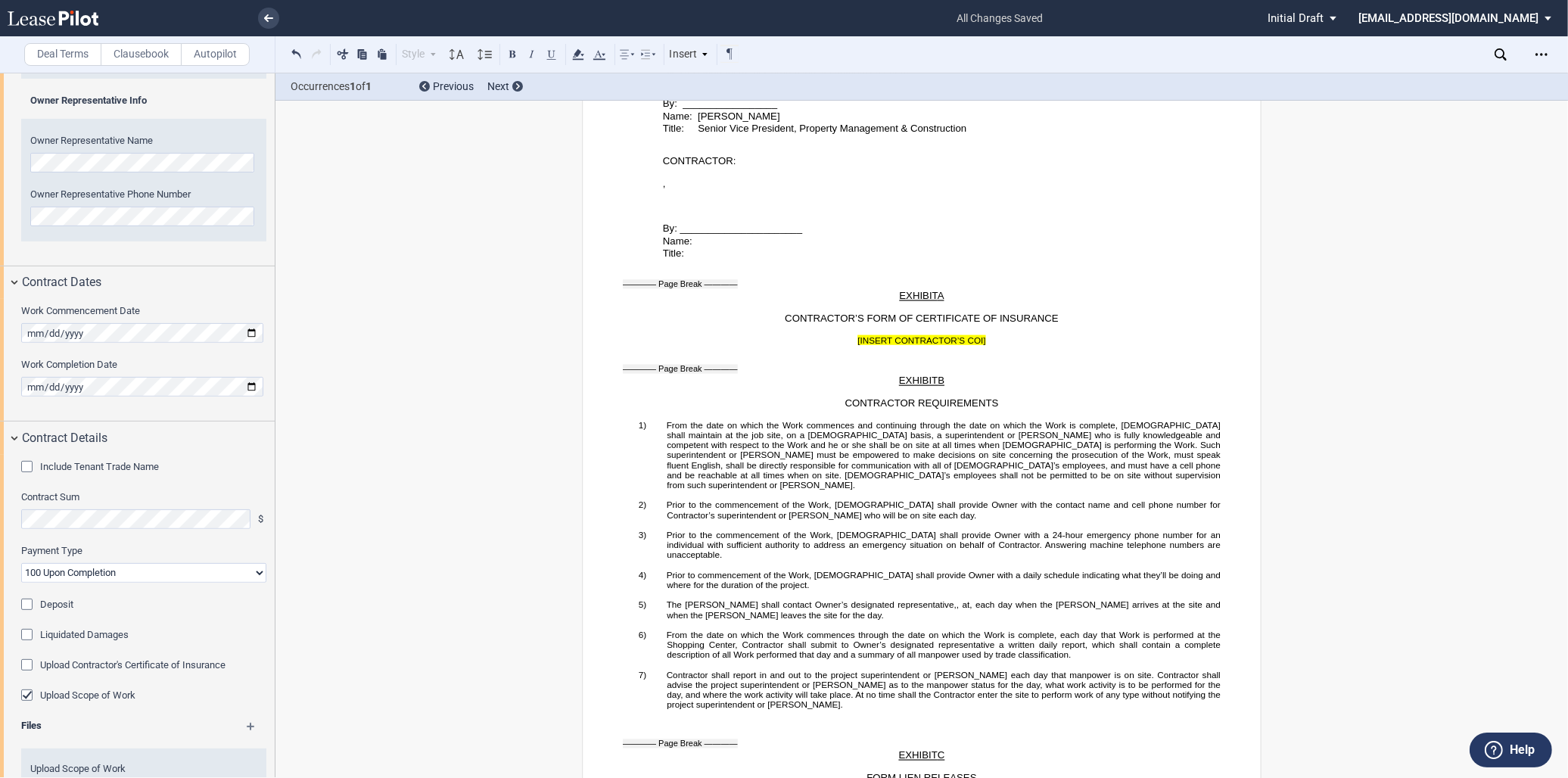
click at [1376, 725] on div "SHORT FORM CONSTRUCTION CONTRACT ﻿ This SHORT FORM CONSTRUCTION CONTRACT (this …" at bounding box center [922, 16] width 1292 height 5340
